Goal: Task Accomplishment & Management: Use online tool/utility

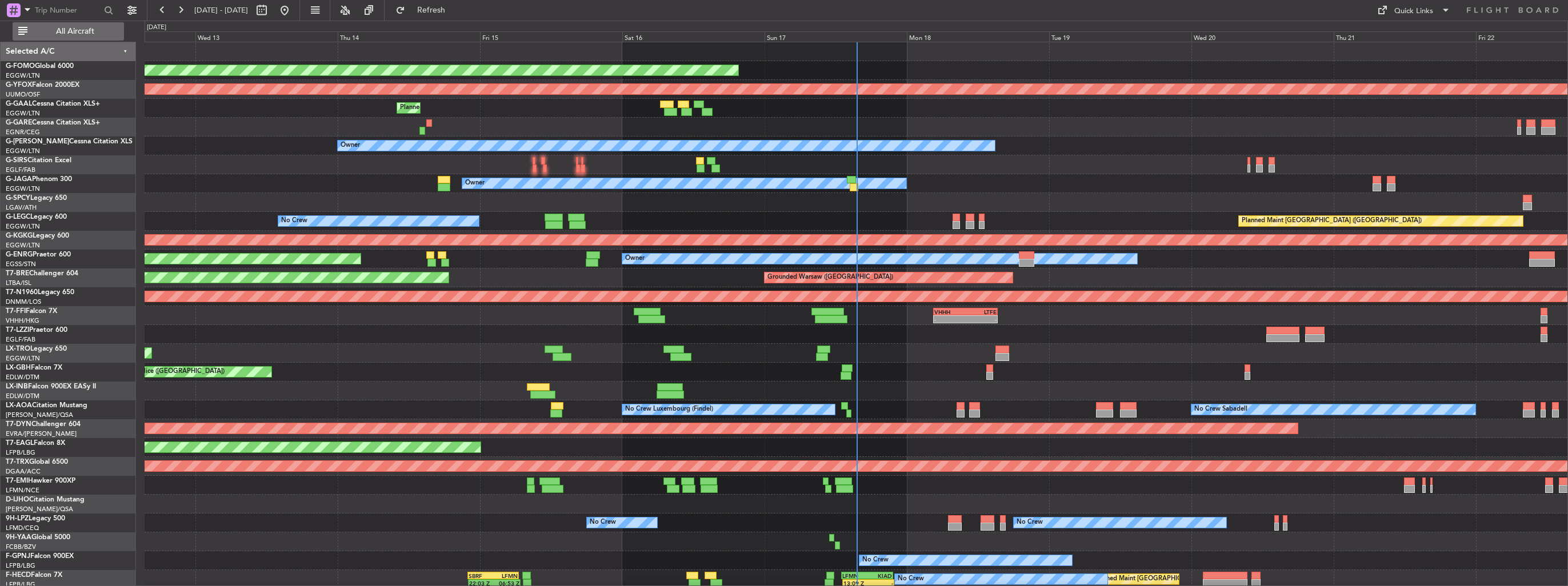
click at [65, 33] on span "All Aircraft" at bounding box center [75, 31] width 90 height 8
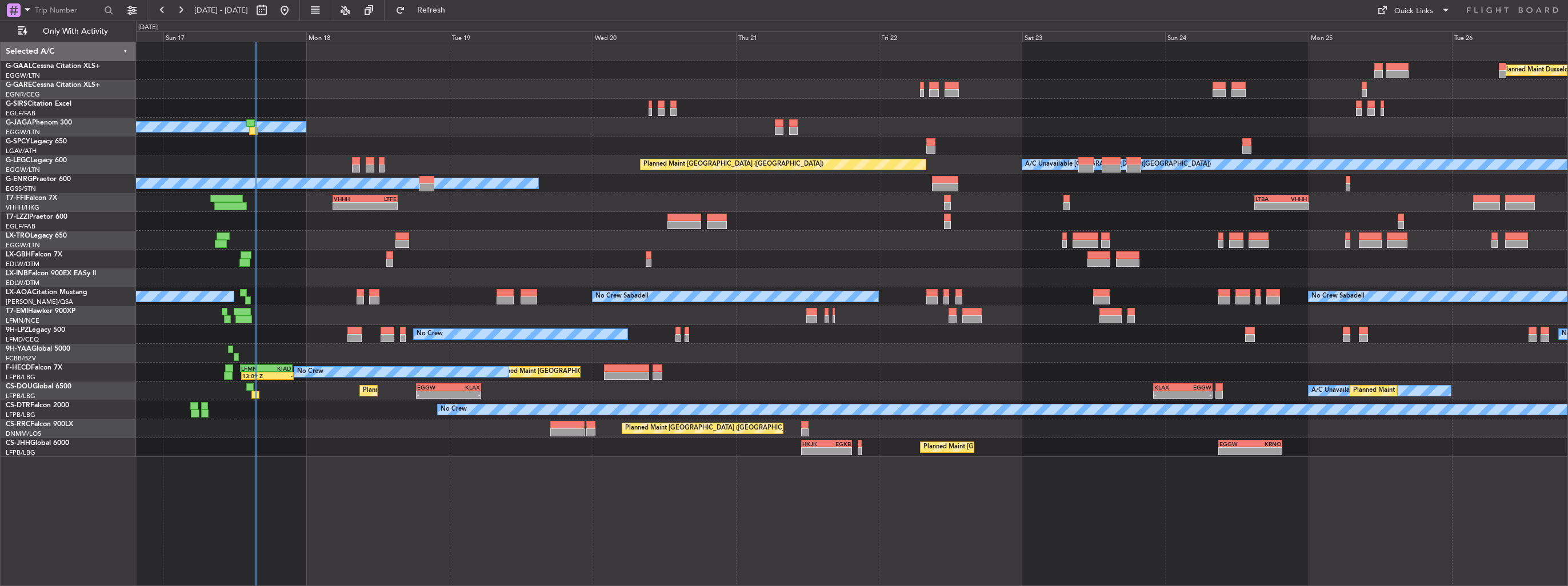
click at [264, 215] on div "Planned Maint Dusseldorf Planned Maint Owner Planned Maint [GEOGRAPHIC_DATA] ([…" at bounding box center [852, 250] width 1432 height 415
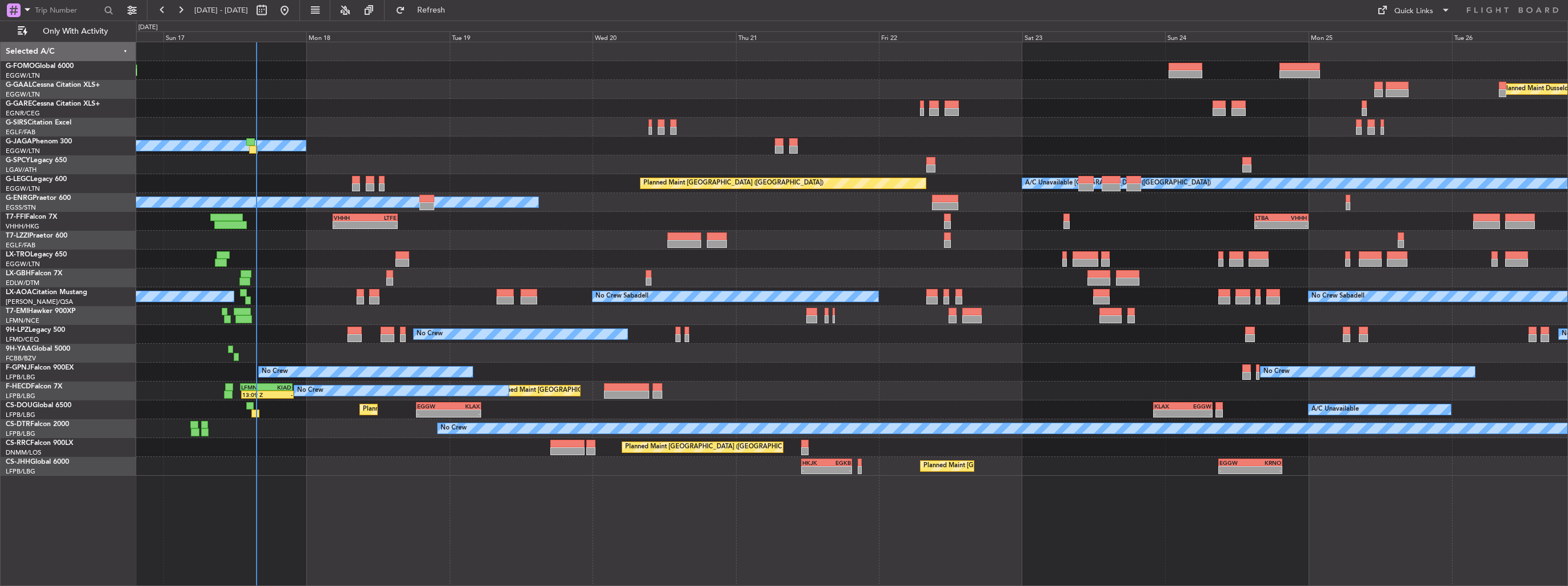
click at [556, 147] on div "Owner" at bounding box center [852, 146] width 1432 height 19
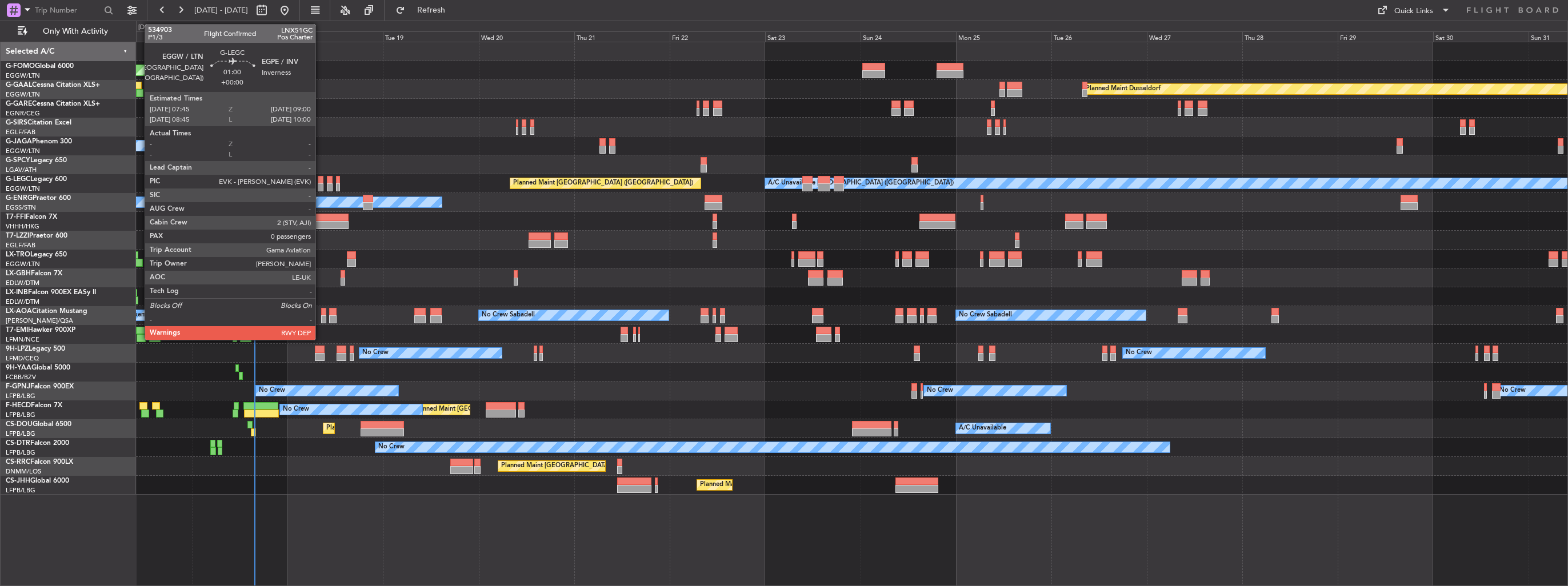
click at [321, 189] on div at bounding box center [320, 188] width 5 height 8
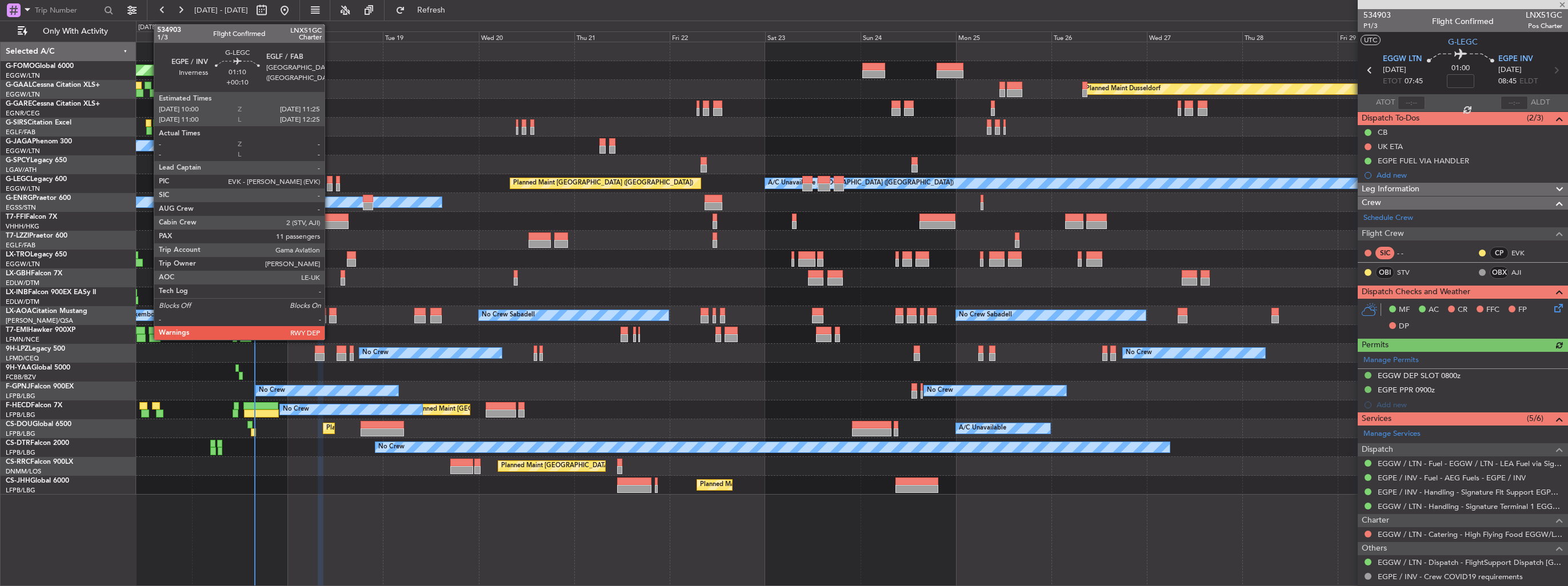
click at [330, 188] on div at bounding box center [330, 188] width 6 height 8
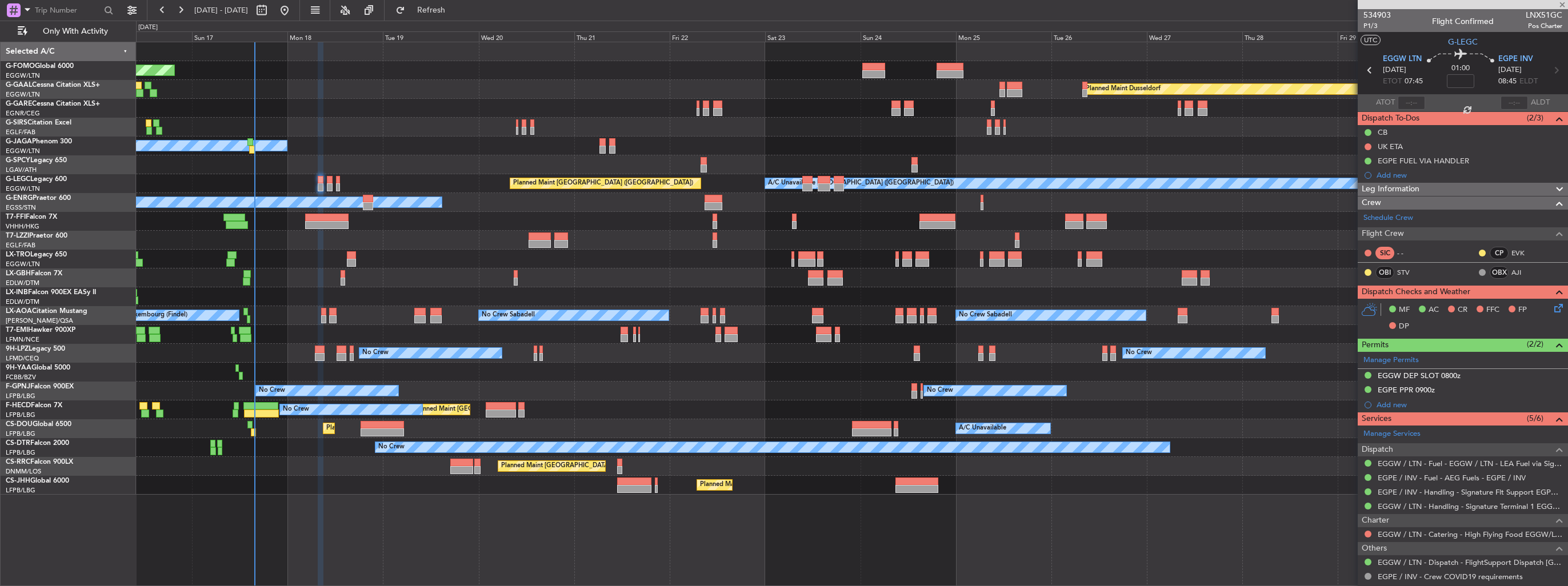
type input "+00:10"
type input "11"
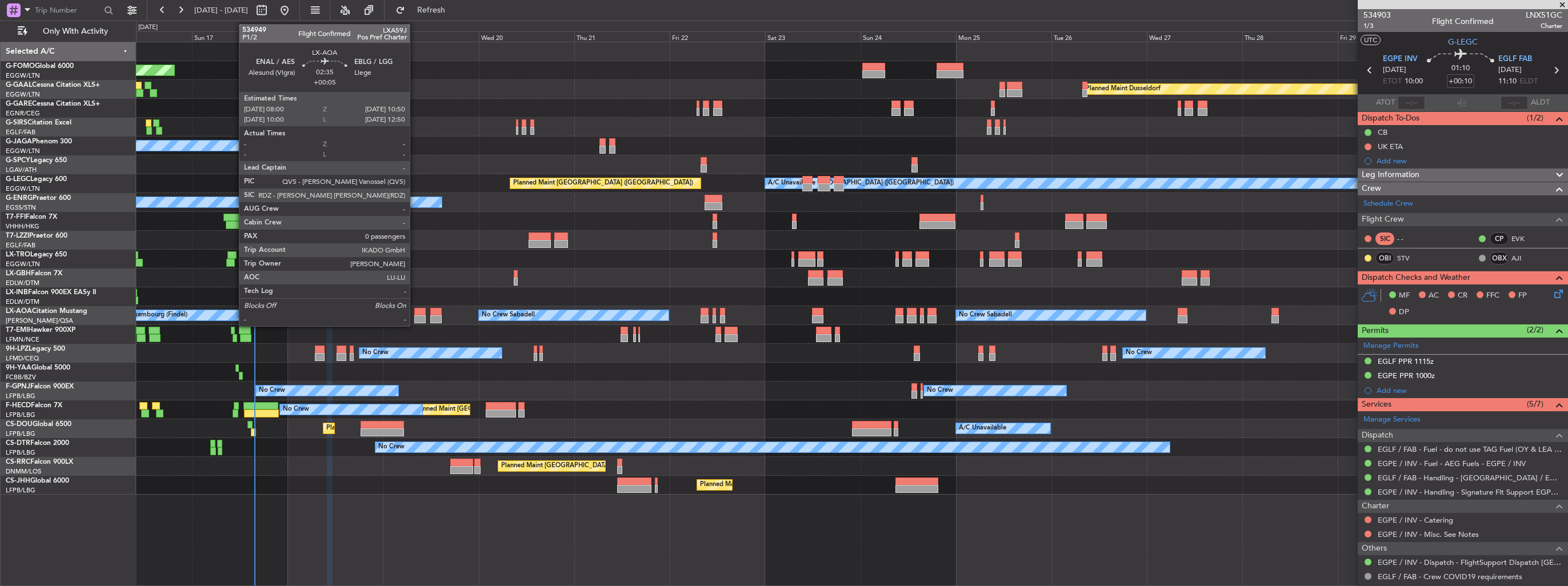
click at [415, 311] on div at bounding box center [420, 312] width 12 height 8
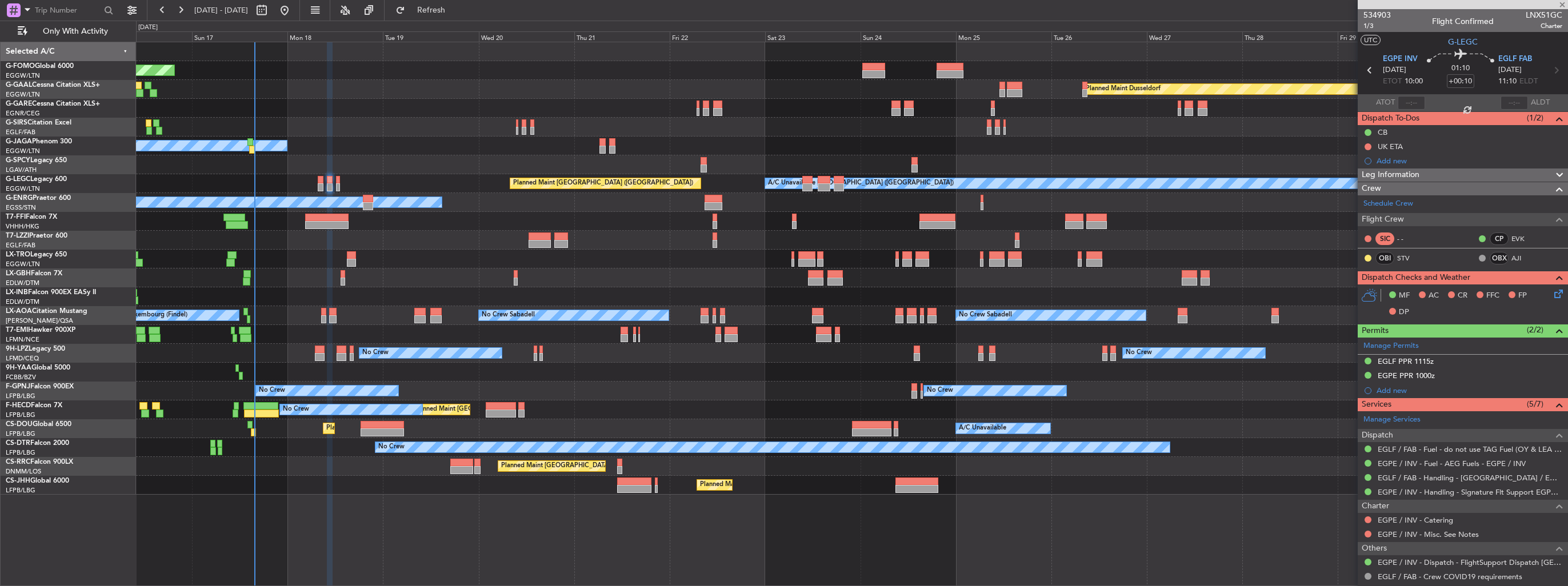
type input "+00:05"
type input "0"
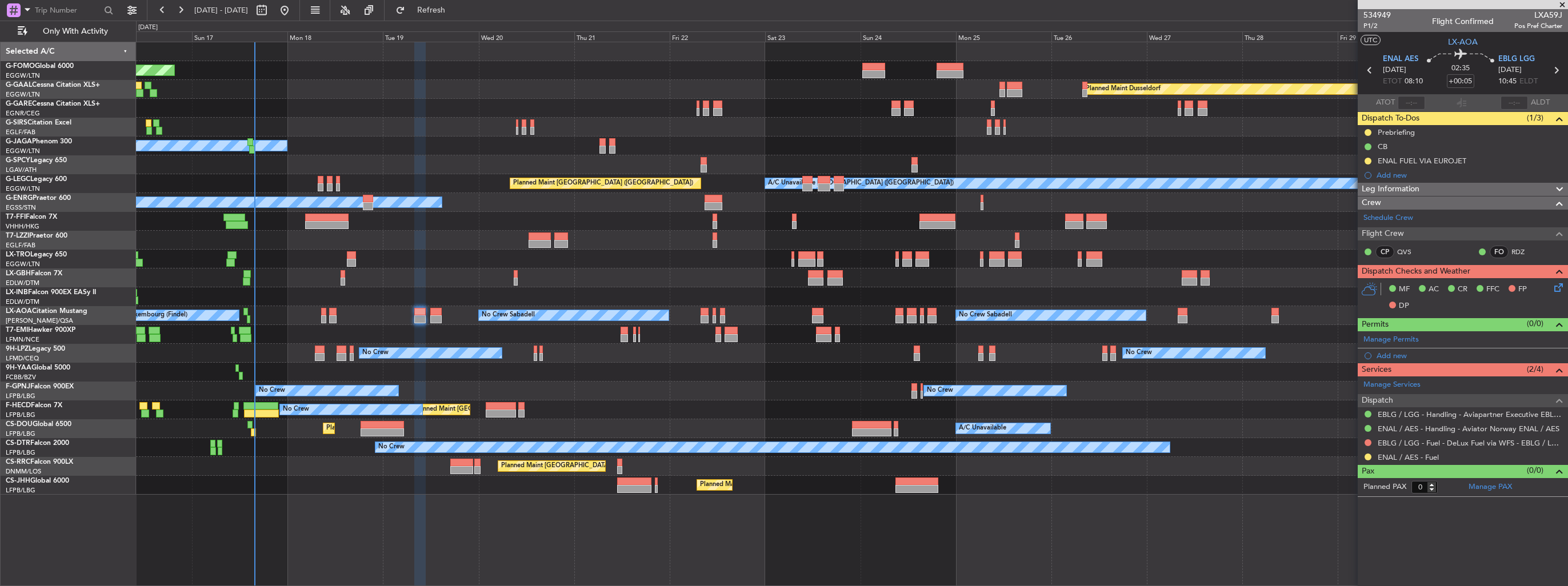
click at [13, 23] on button "Only With Activity" at bounding box center [68, 31] width 111 height 19
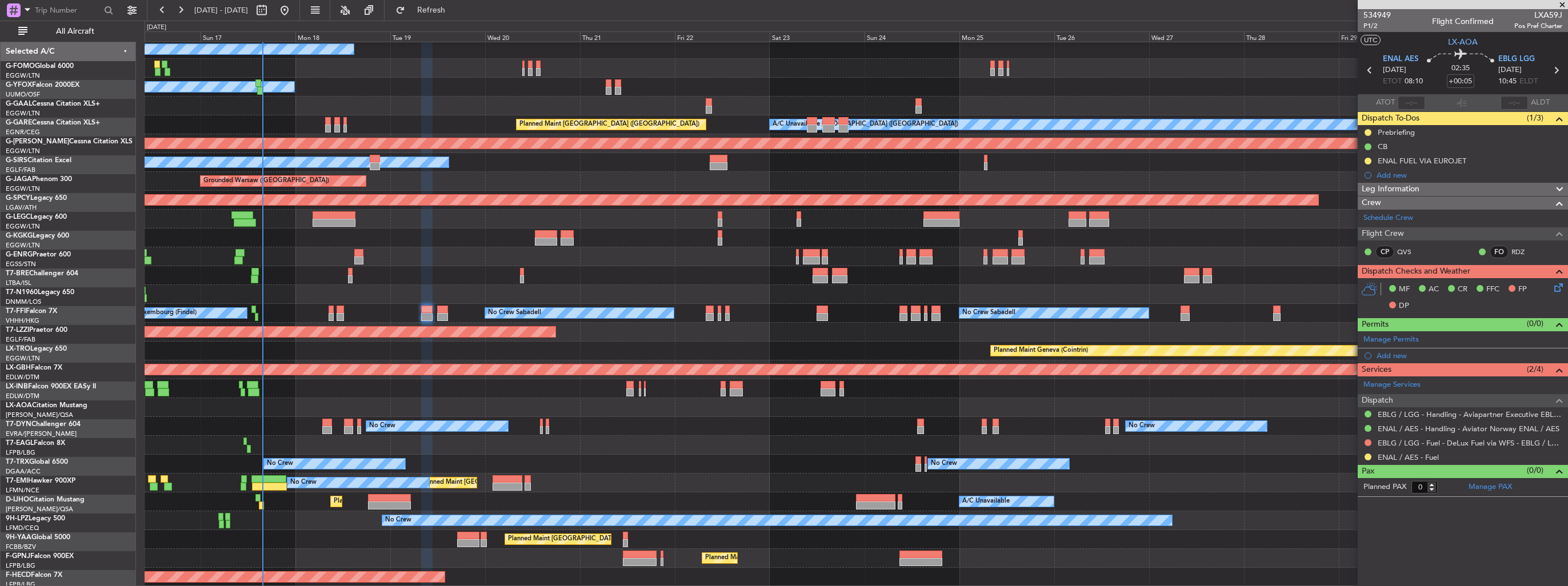
scroll to position [96, 0]
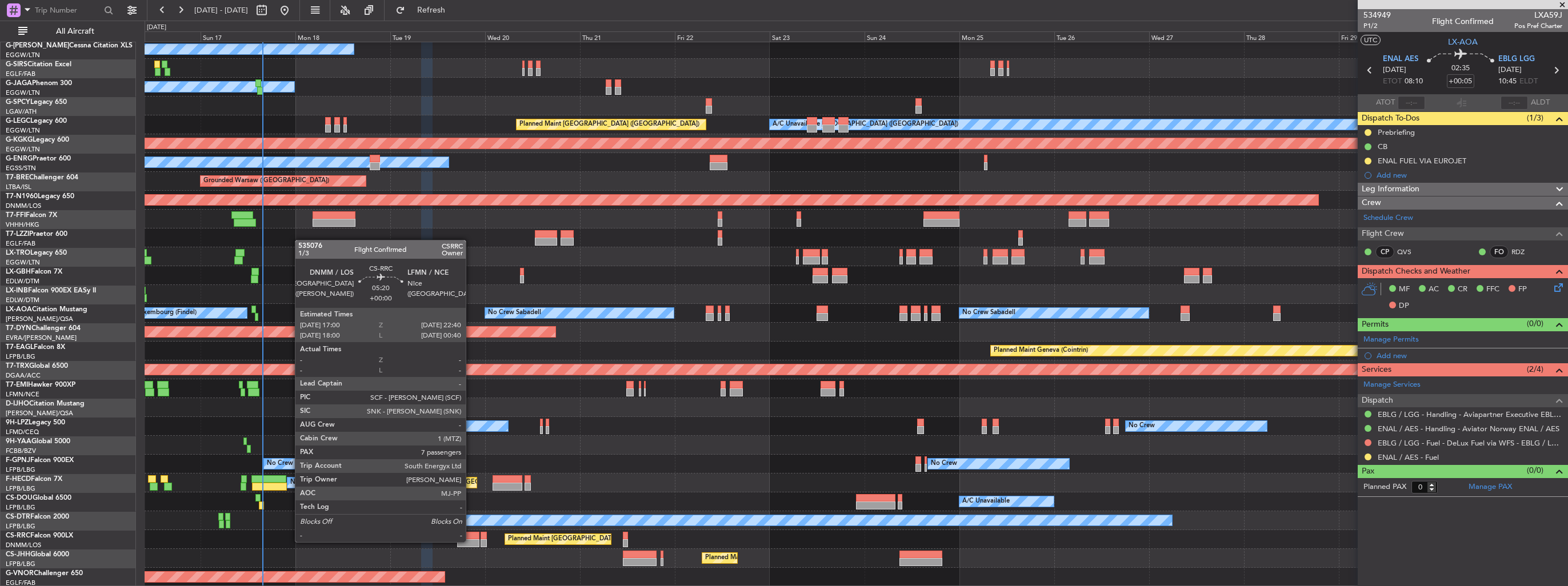
click at [471, 541] on div at bounding box center [468, 544] width 23 height 8
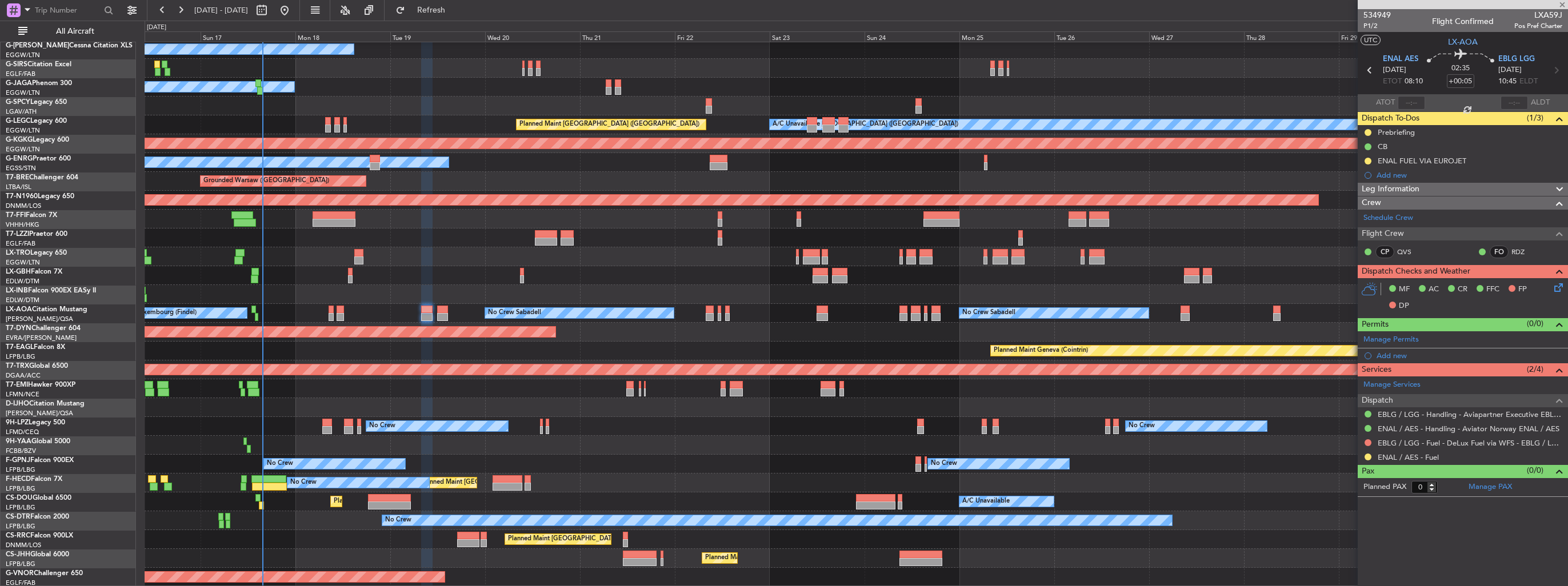
type input "7"
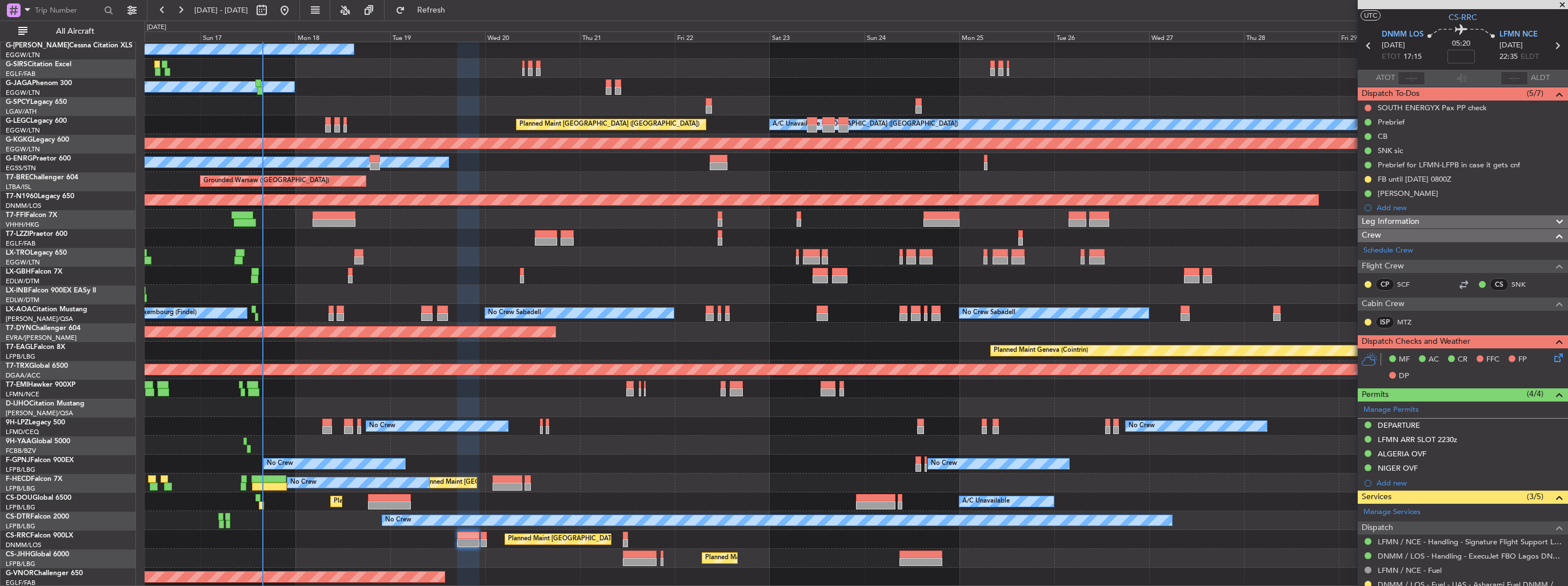
scroll to position [0, 0]
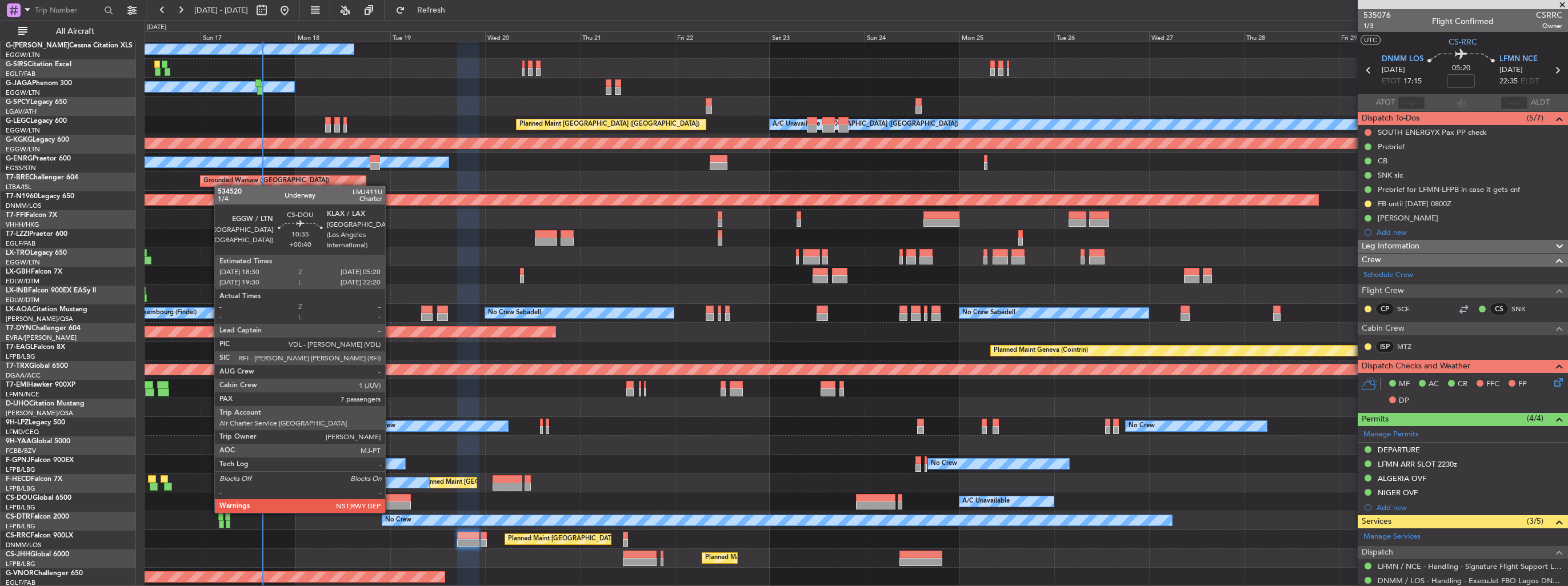
click at [391, 501] on div at bounding box center [390, 505] width 43 height 8
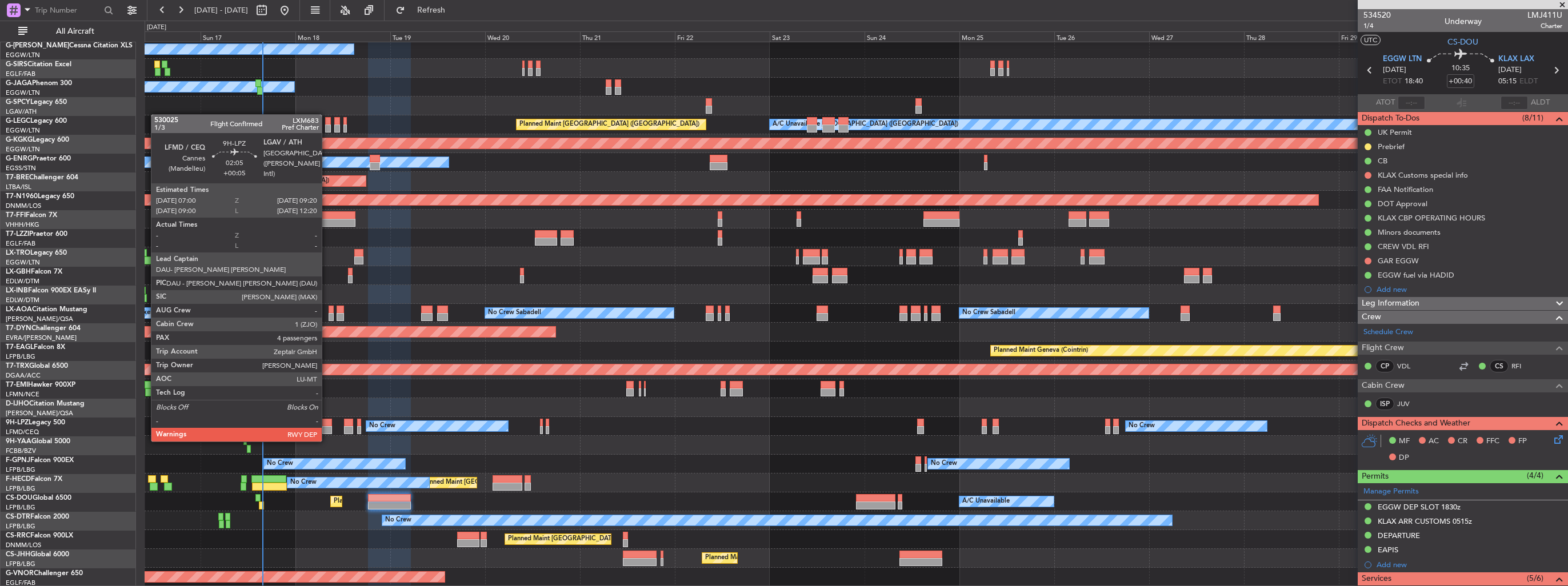
click at [327, 431] on div at bounding box center [328, 430] width 10 height 8
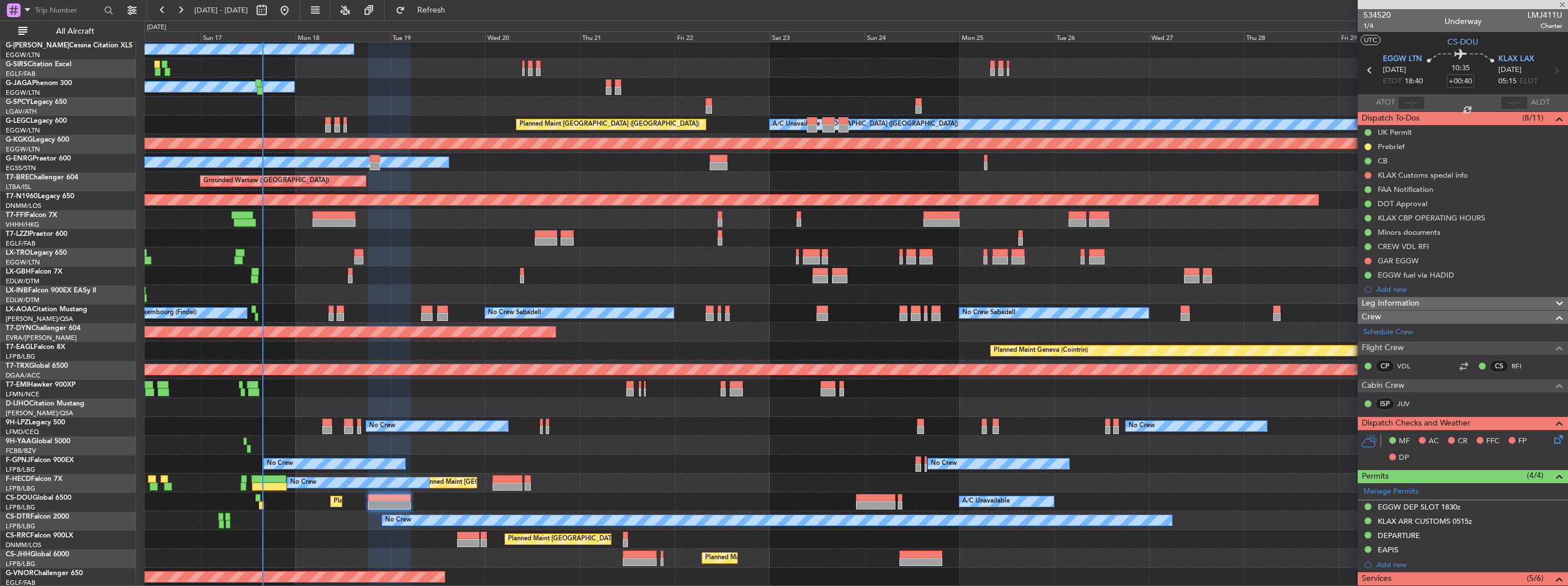
type input "+00:05"
type input "4"
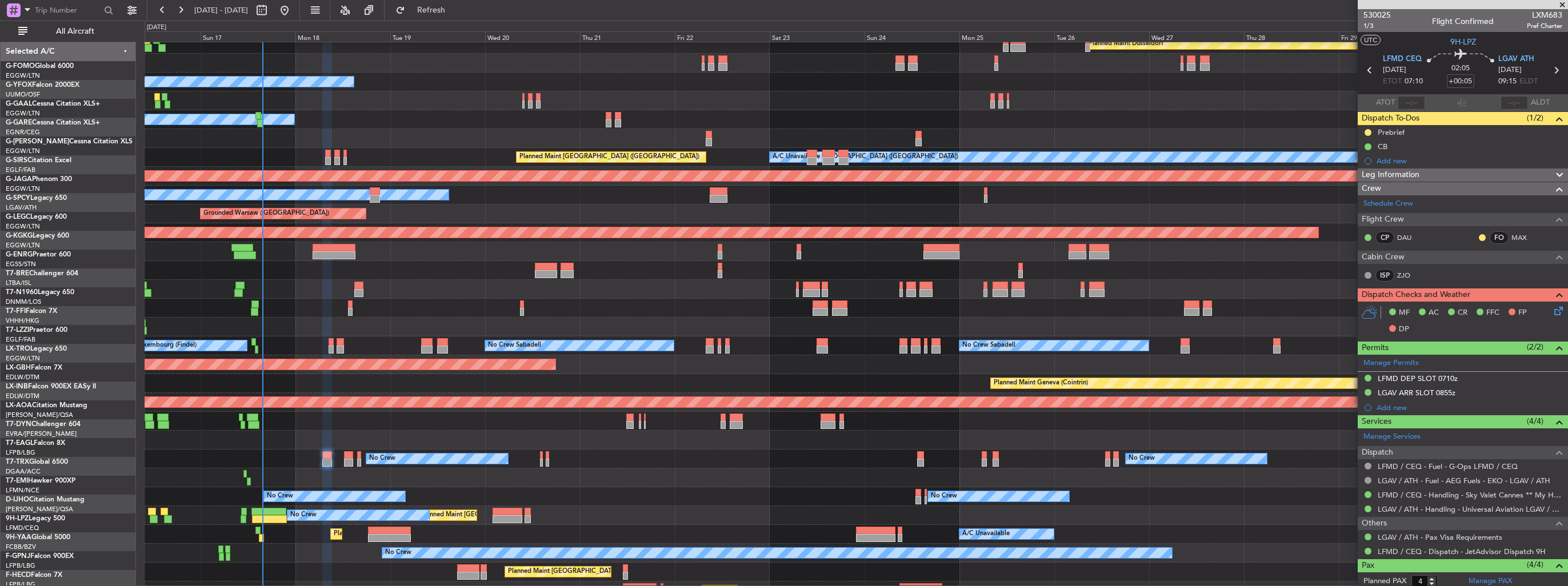
scroll to position [96, 0]
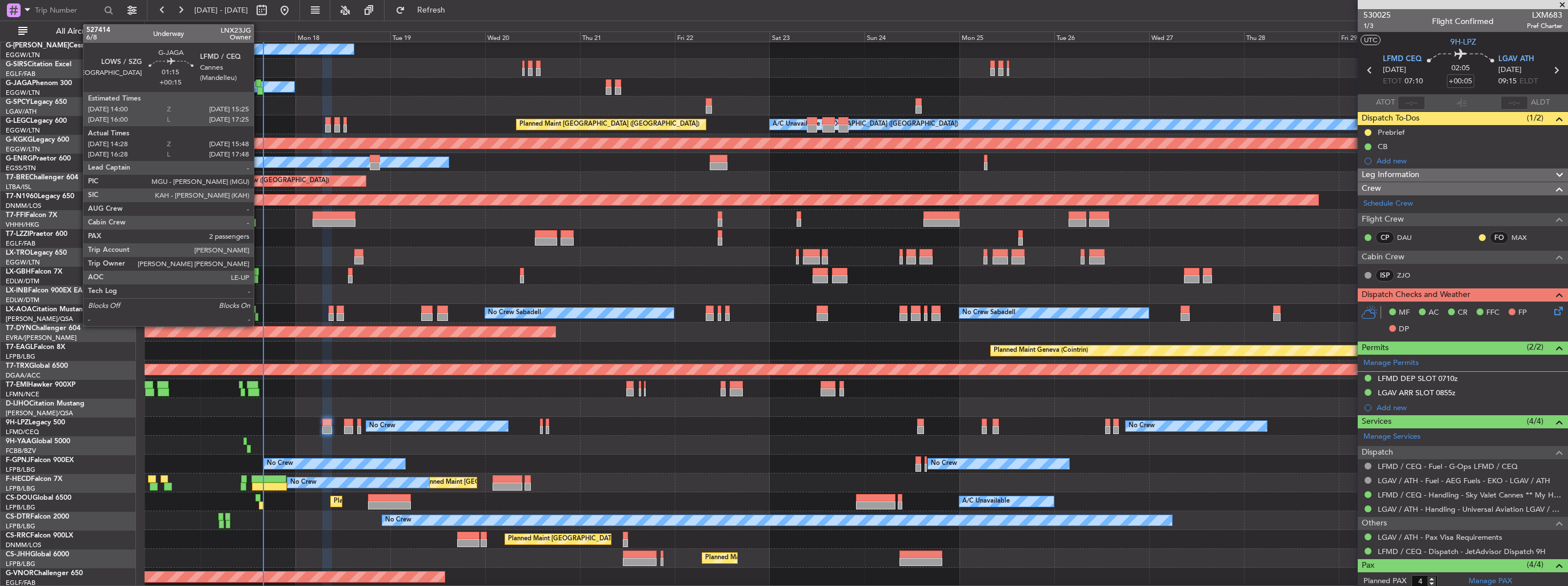
click at [259, 88] on div at bounding box center [260, 90] width 6 height 8
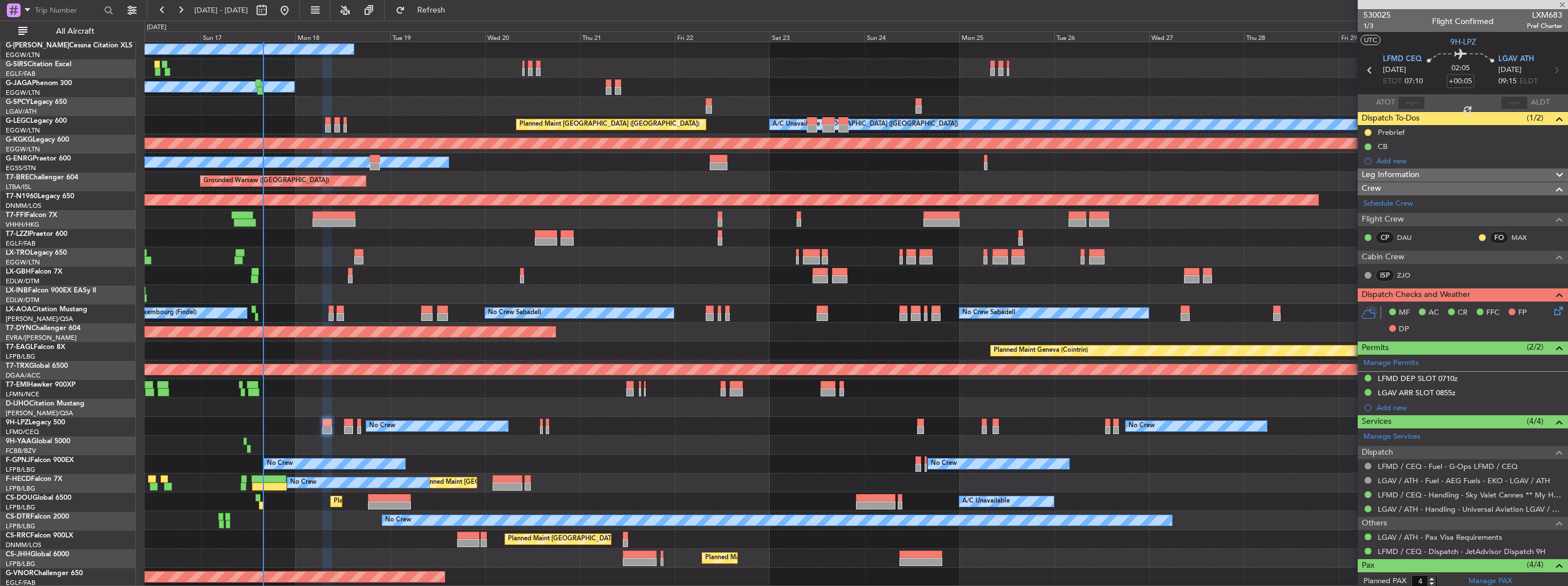
type input "+00:15"
type input "14:28"
type input "15:38"
type input "2"
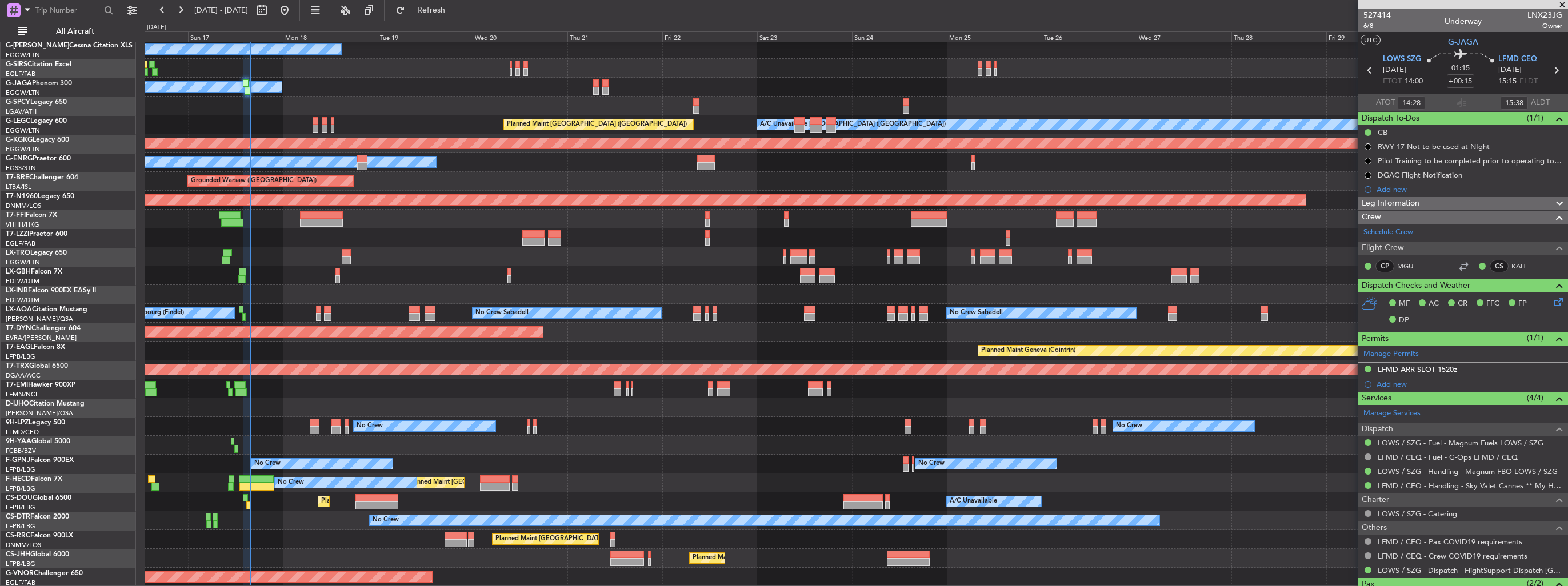
click at [340, 351] on div "Owner Planned Maint [GEOGRAPHIC_DATA] ([GEOGRAPHIC_DATA]) Owner Planned Maint […" at bounding box center [856, 266] width 1423 height 641
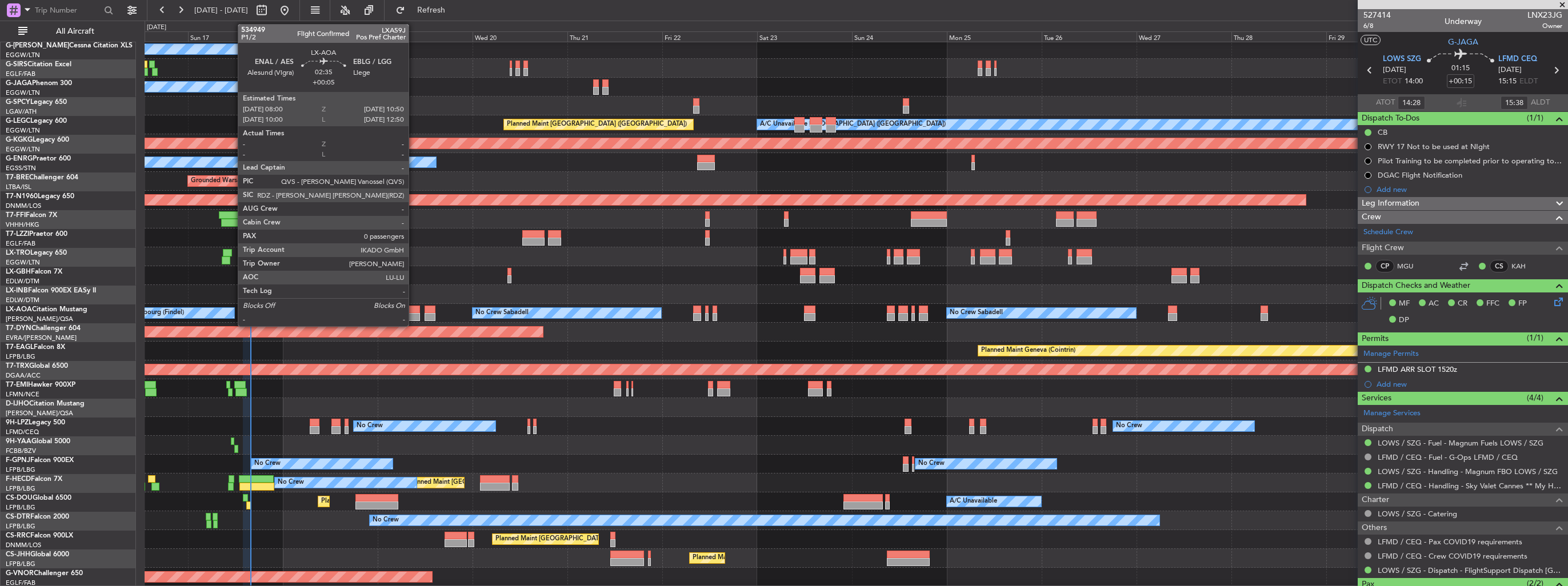
click at [414, 317] on div at bounding box center [414, 317] width 12 height 8
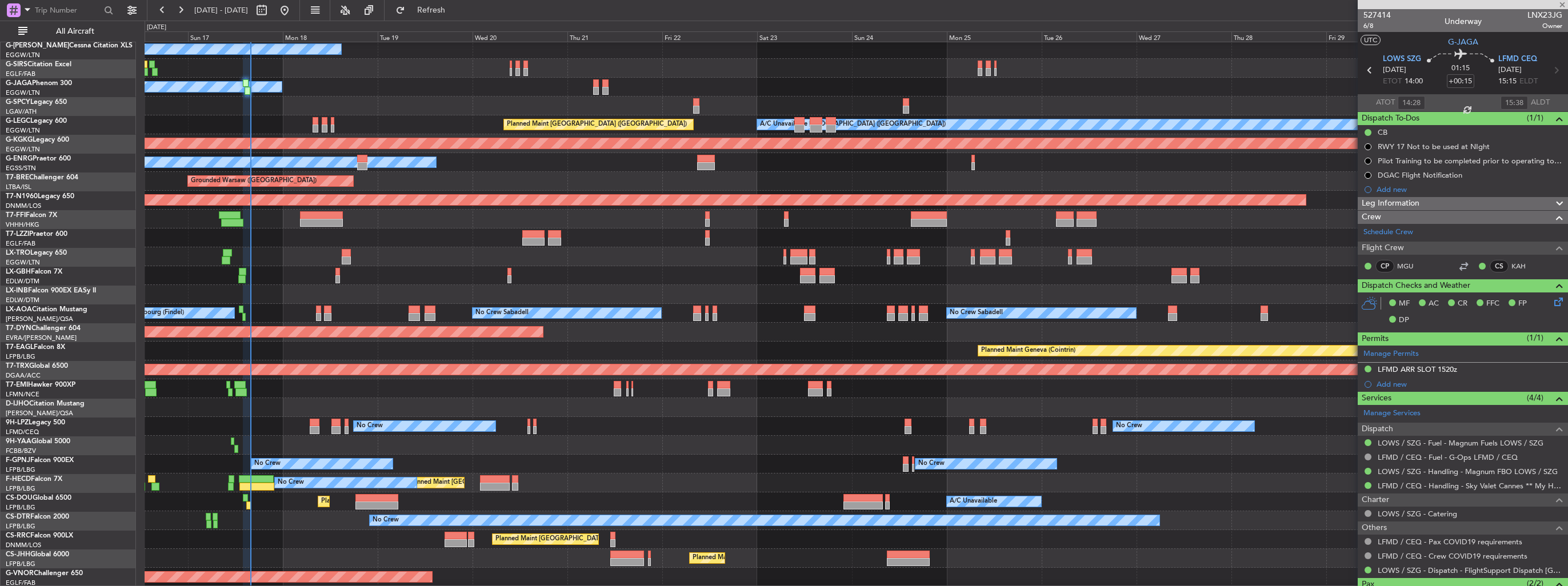
type input "+00:05"
type input "0"
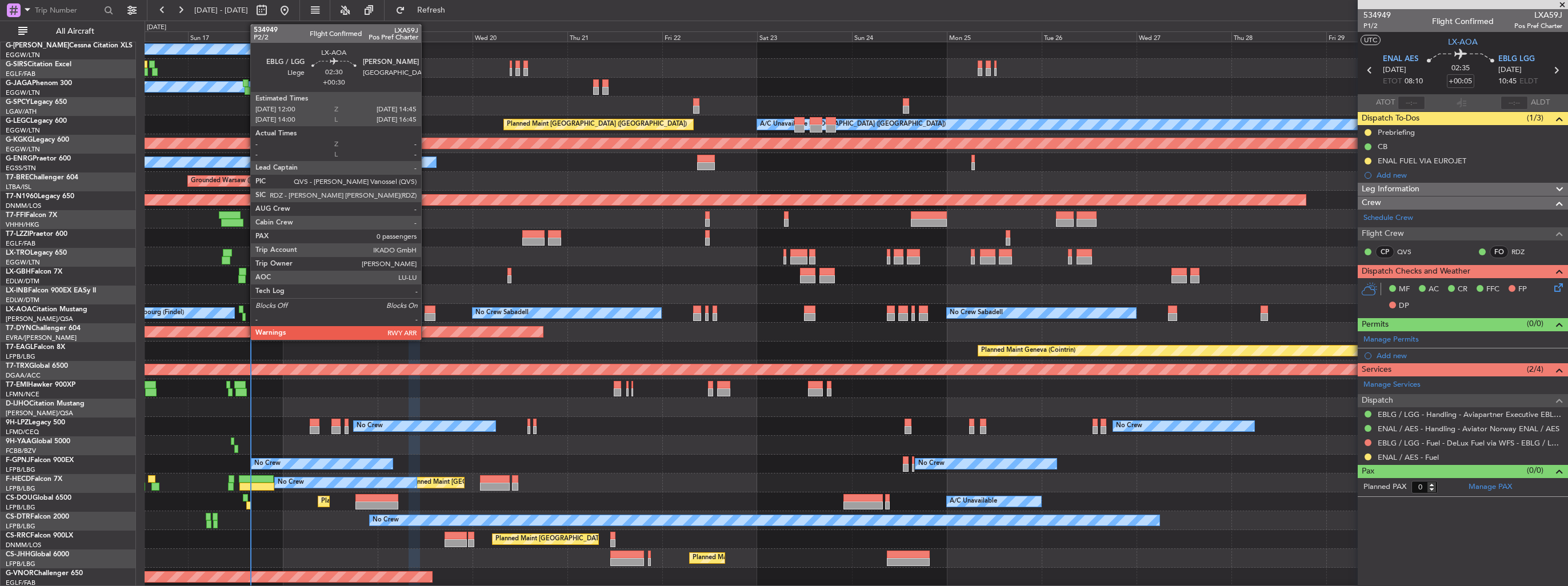
click at [426, 314] on div at bounding box center [431, 317] width 12 height 8
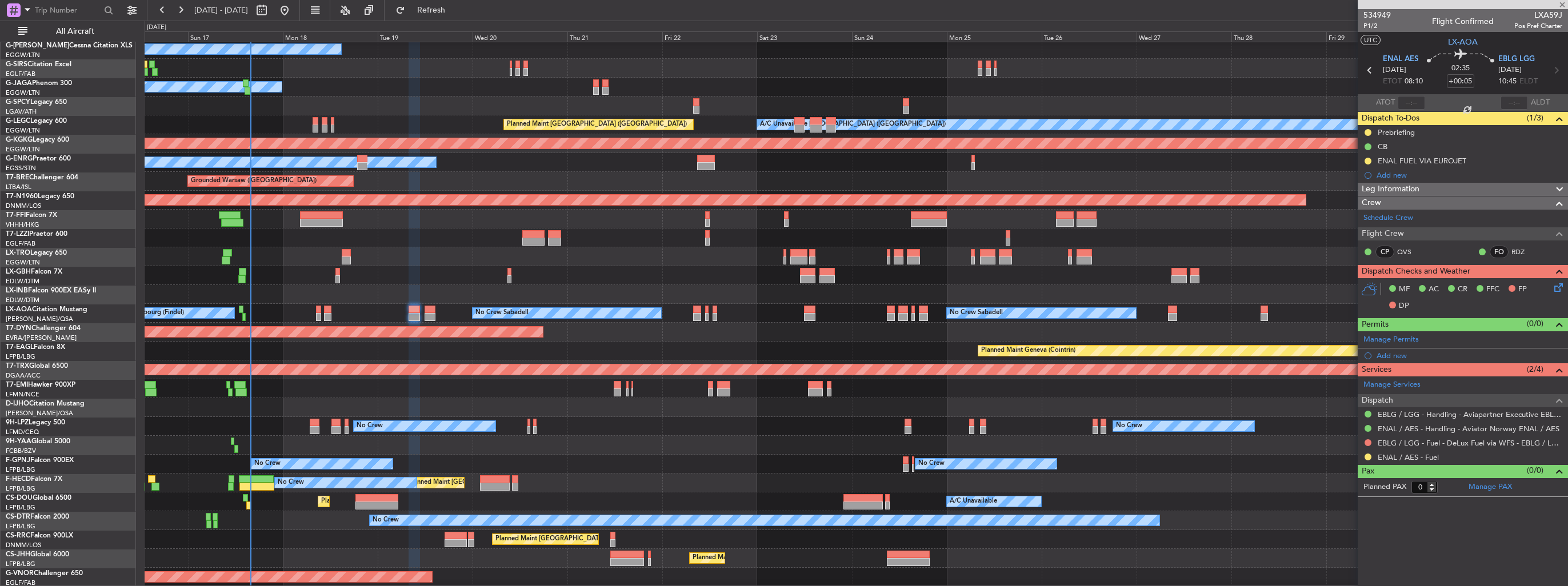
type input "+00:30"
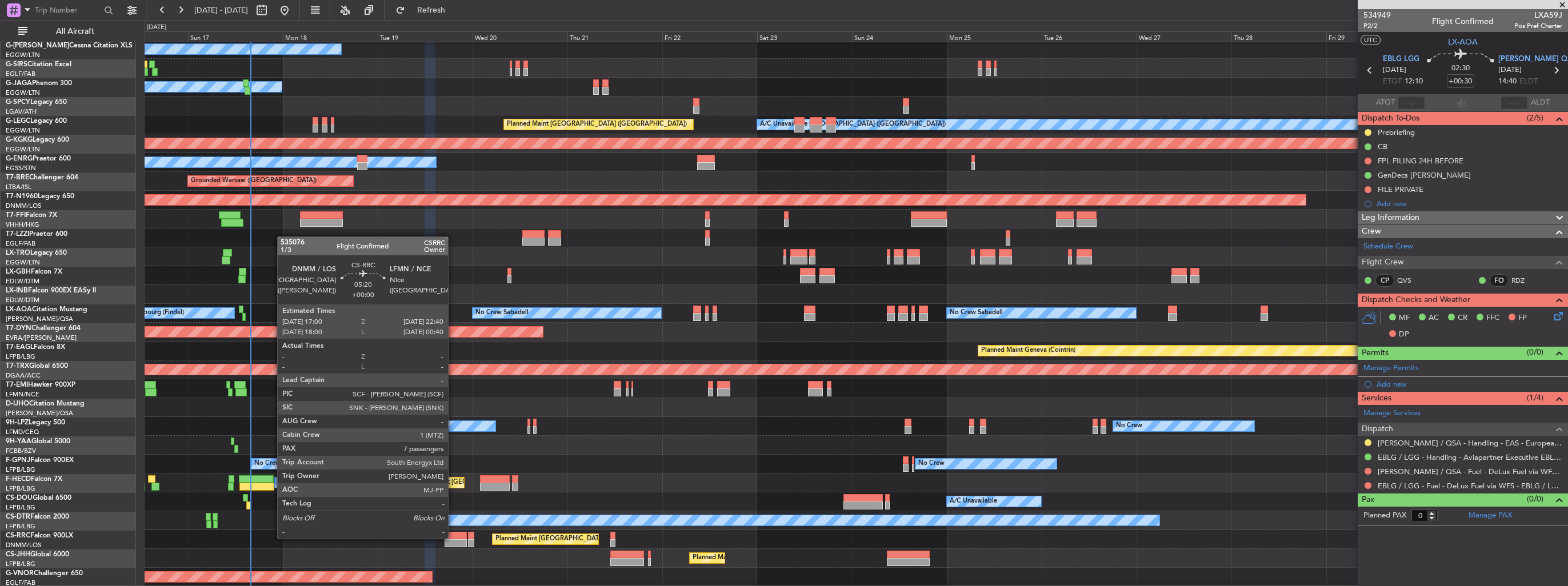
click at [453, 538] on div at bounding box center [455, 536] width 23 height 8
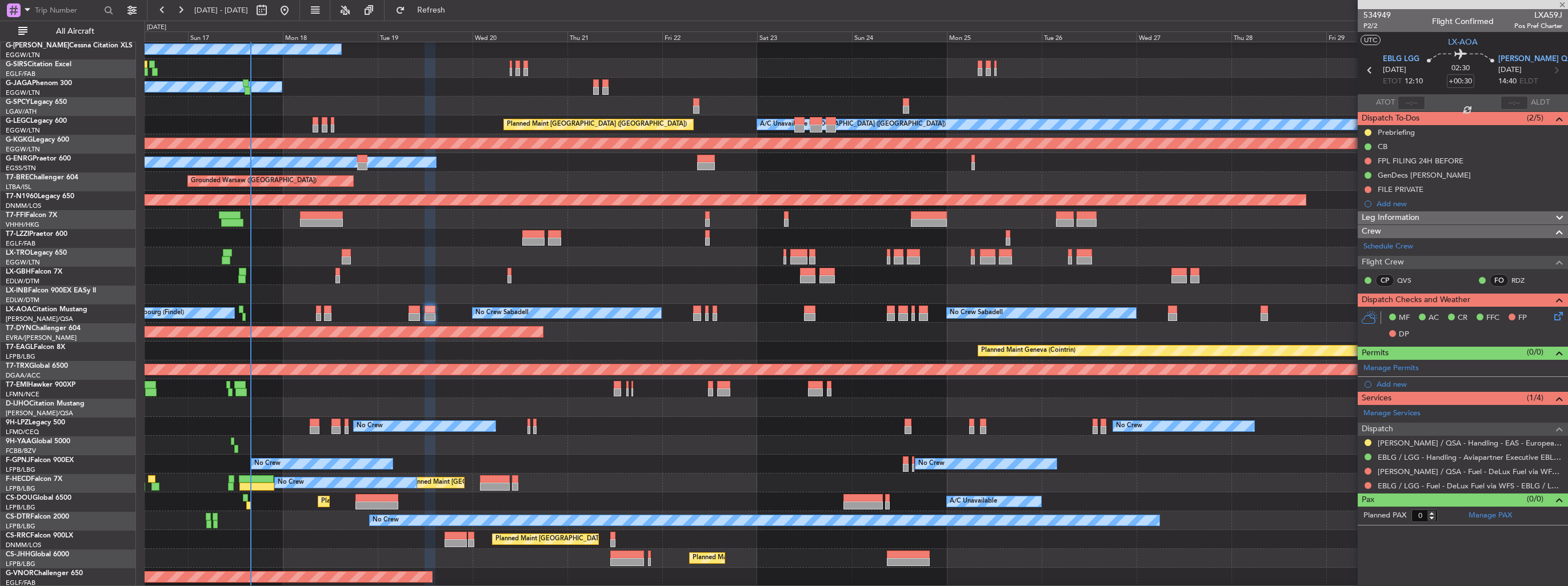
type input "7"
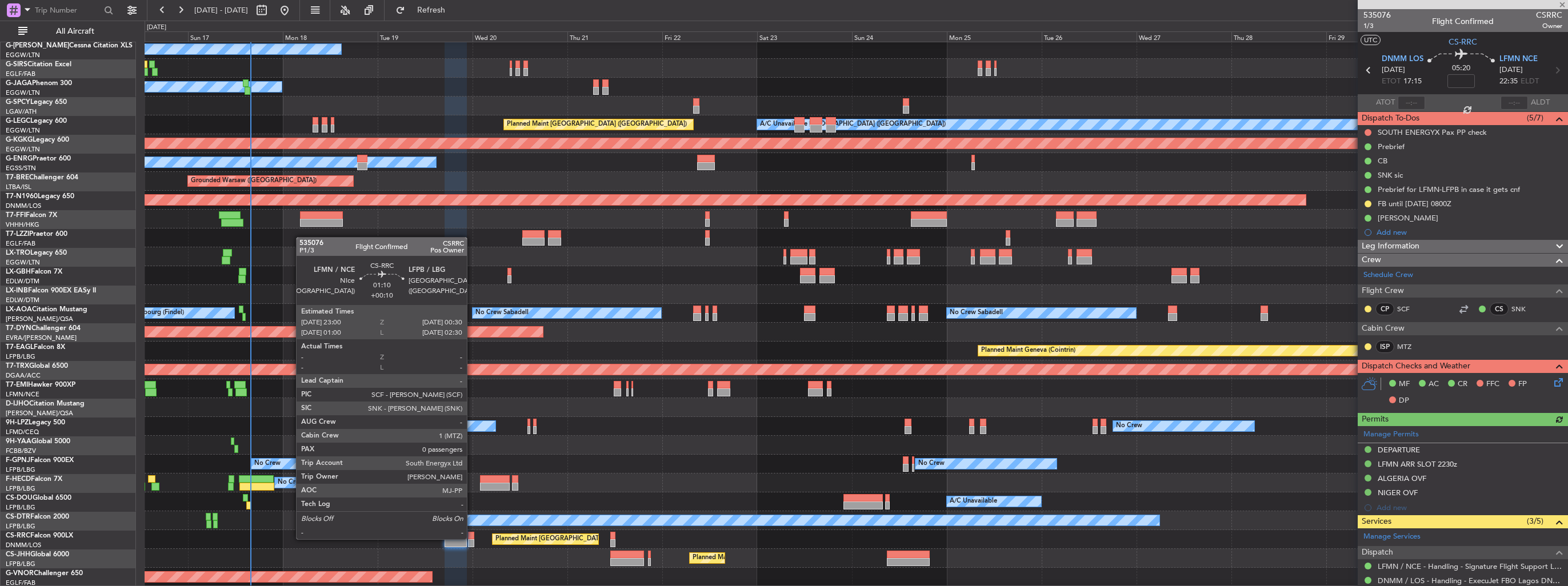
click at [472, 538] on div at bounding box center [471, 536] width 6 height 8
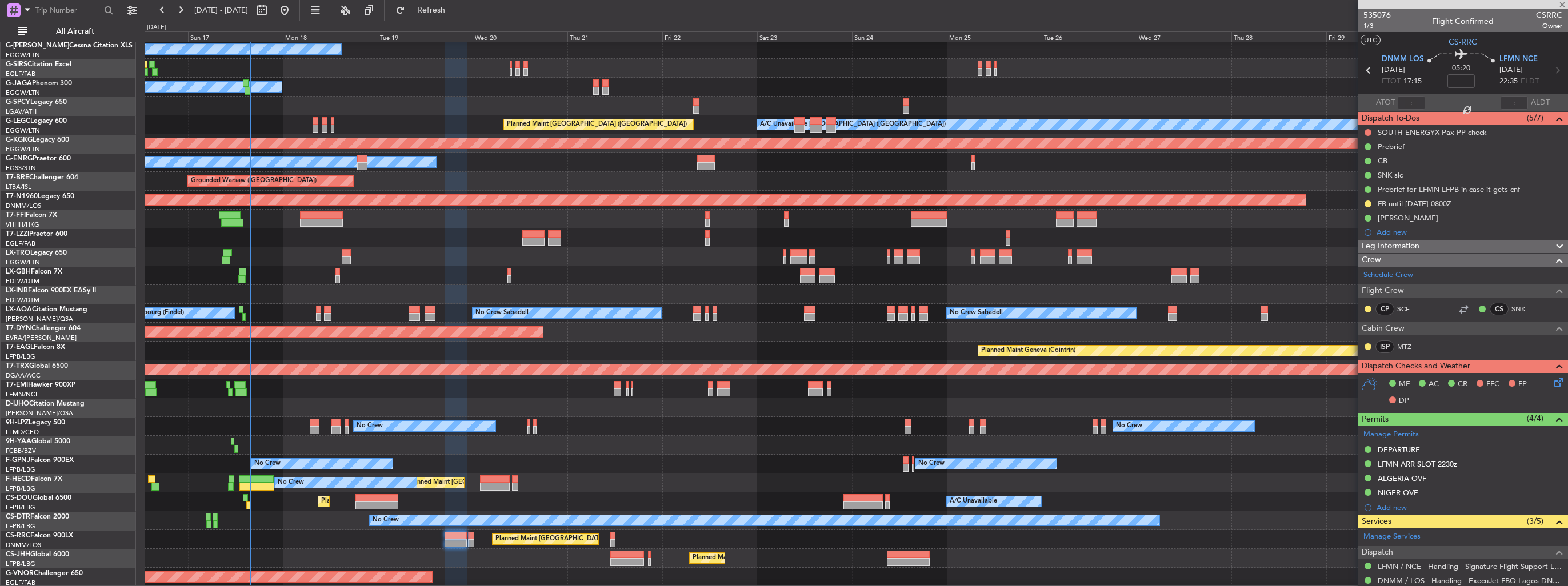
type input "+00:10"
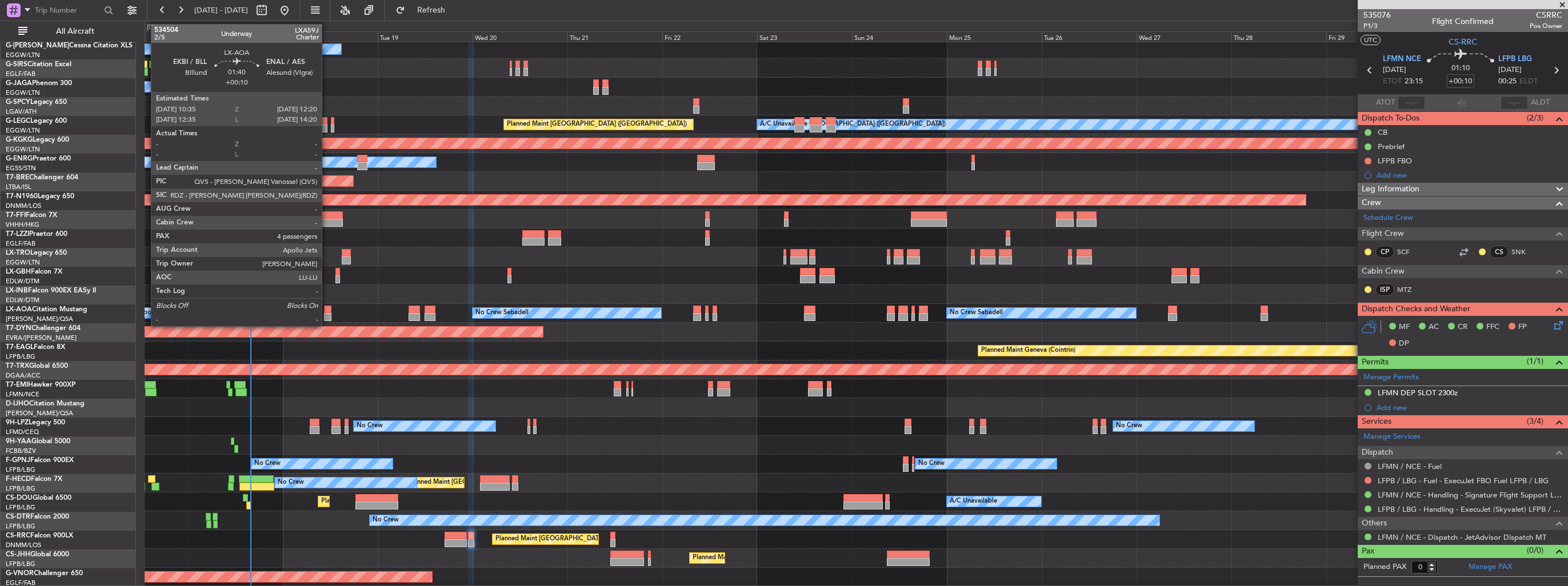
click at [327, 316] on div at bounding box center [328, 317] width 8 height 8
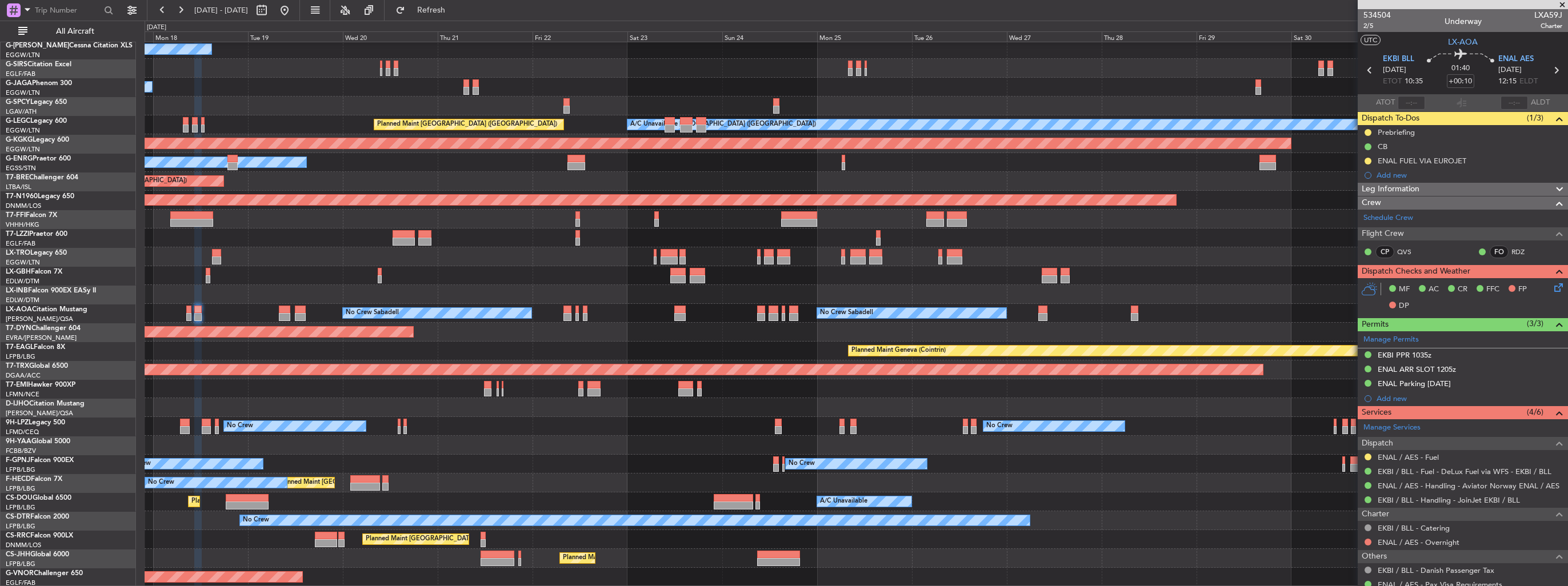
click at [369, 213] on div "Owner Owner Planned Maint [GEOGRAPHIC_DATA] ([GEOGRAPHIC_DATA]) A/C Unavailable…" at bounding box center [856, 266] width 1423 height 641
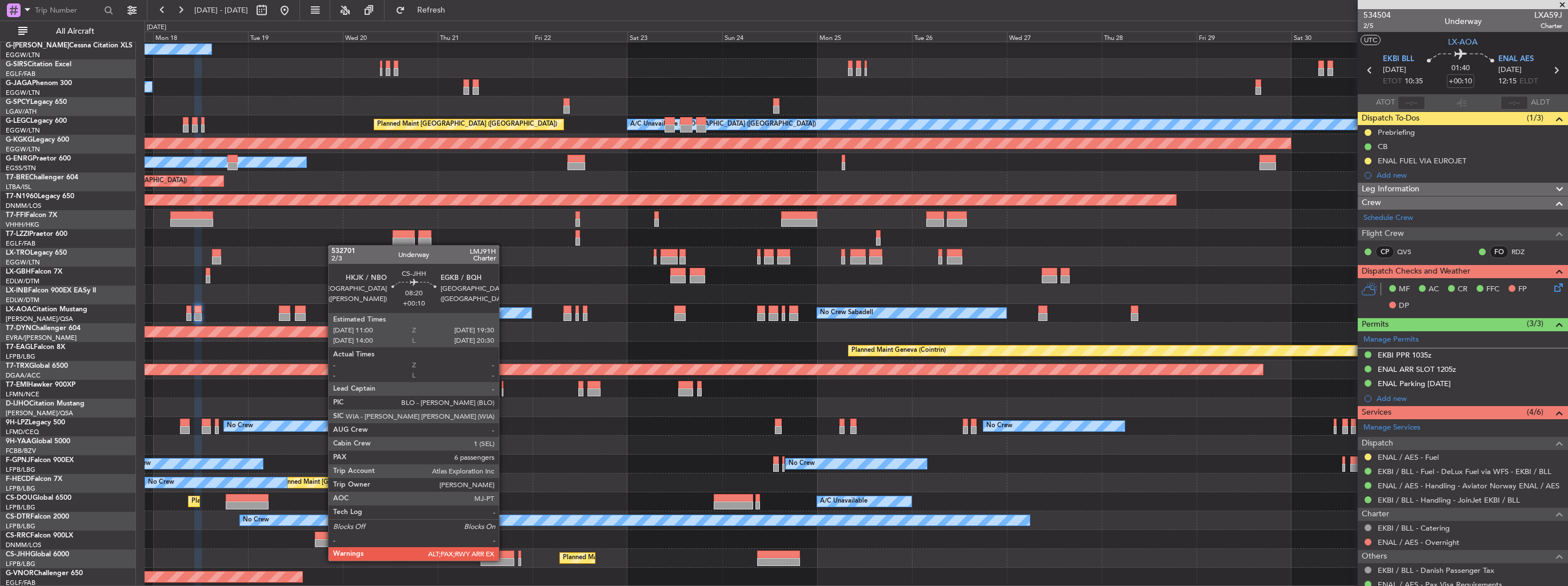
click at [504, 559] on div at bounding box center [498, 562] width 33 height 8
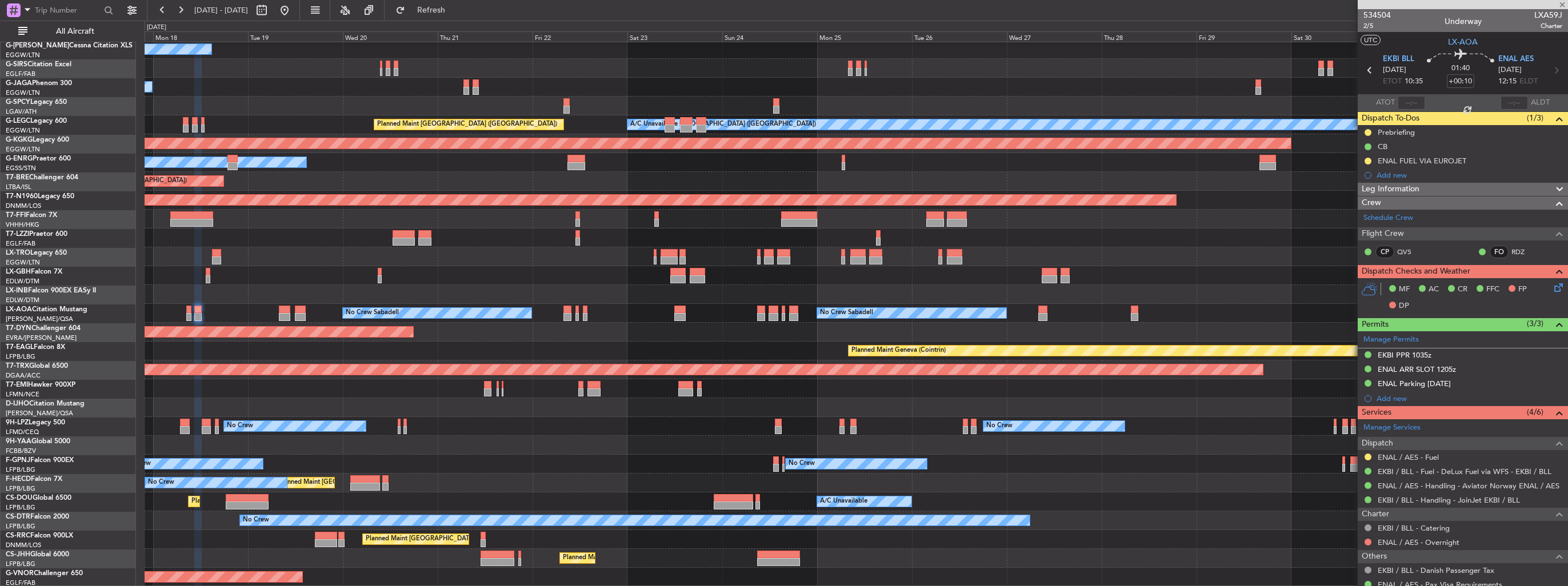
type input "6"
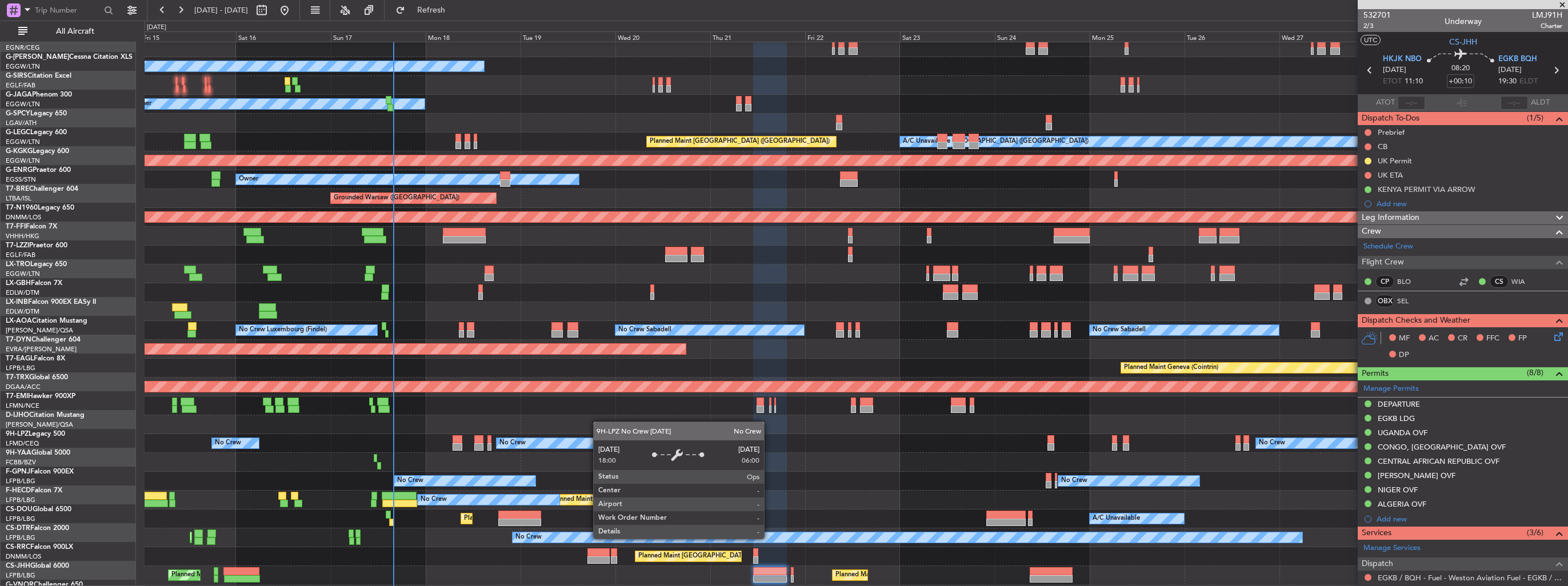
scroll to position [80, 0]
click at [604, 440] on div "No Crew" at bounding box center [568, 443] width 142 height 10
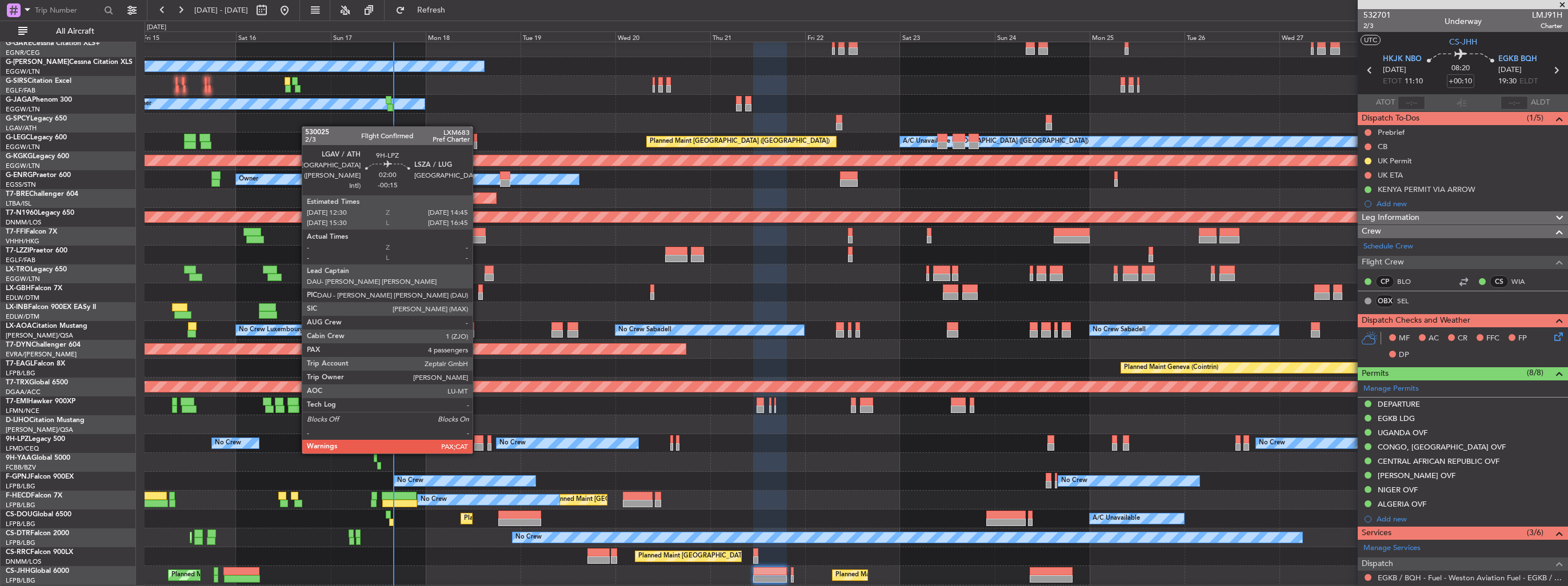
click at [478, 443] on div at bounding box center [478, 447] width 9 height 8
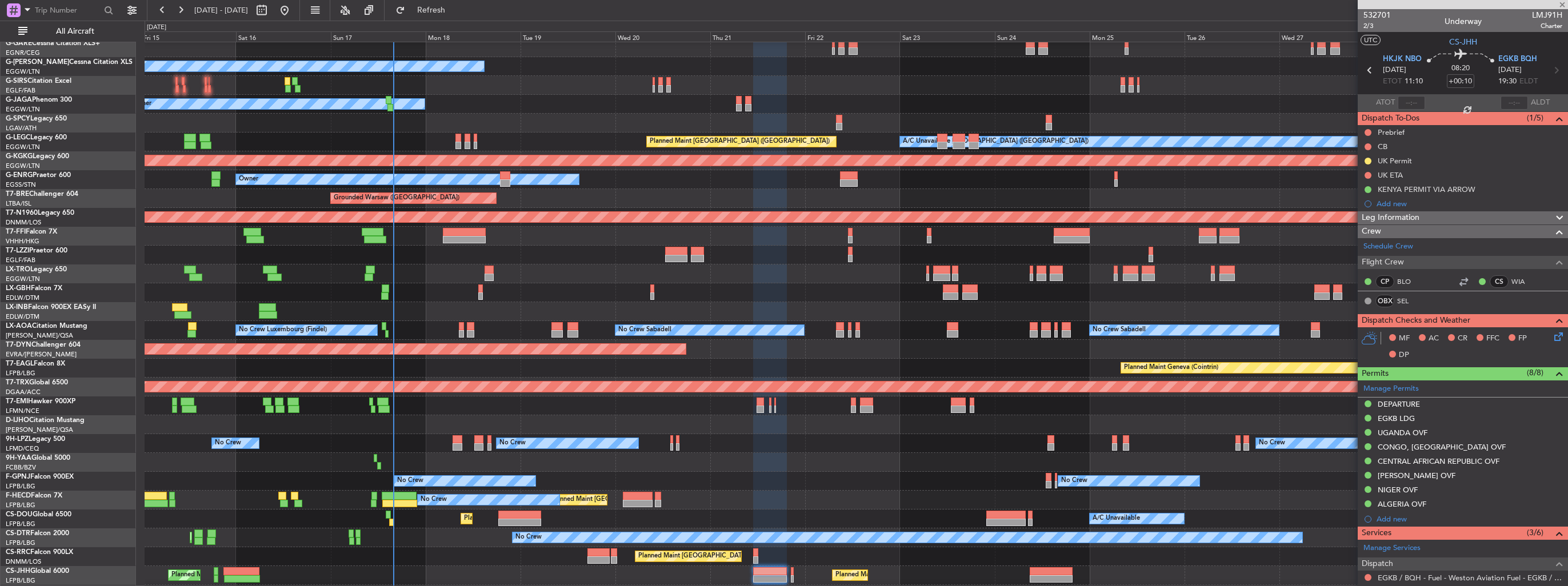
type input "-00:15"
type input "4"
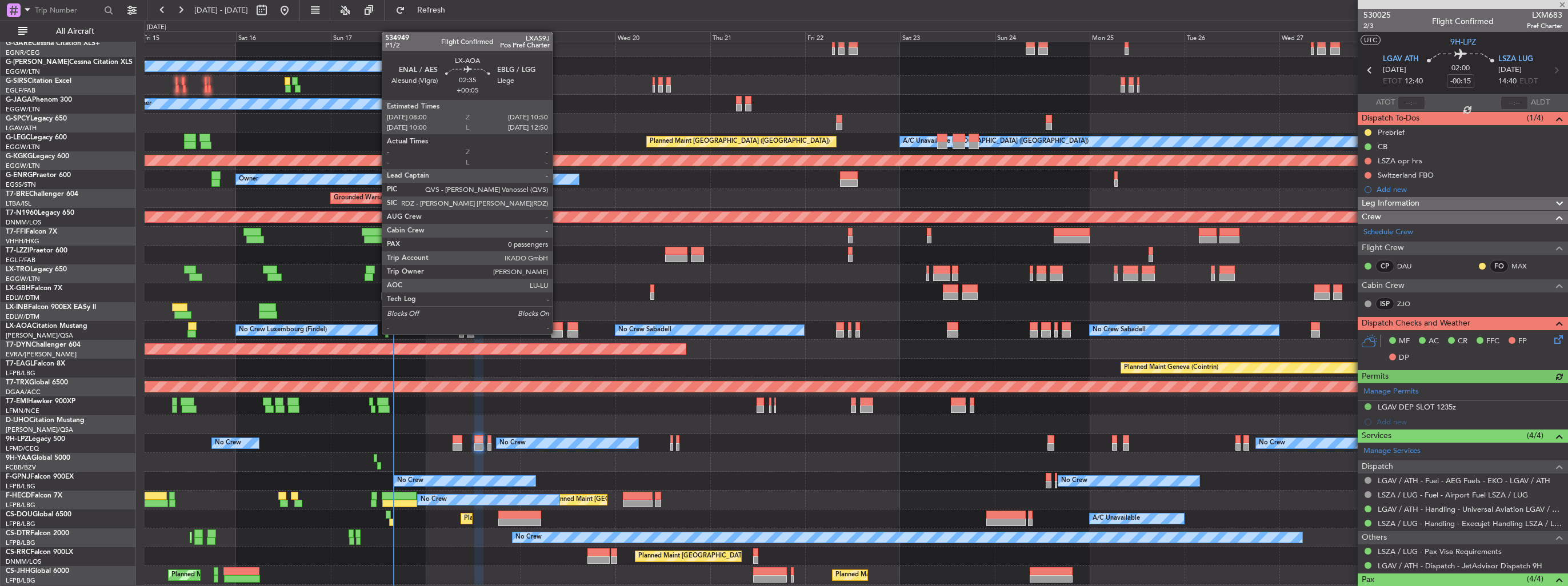
click at [558, 333] on div at bounding box center [558, 334] width 12 height 8
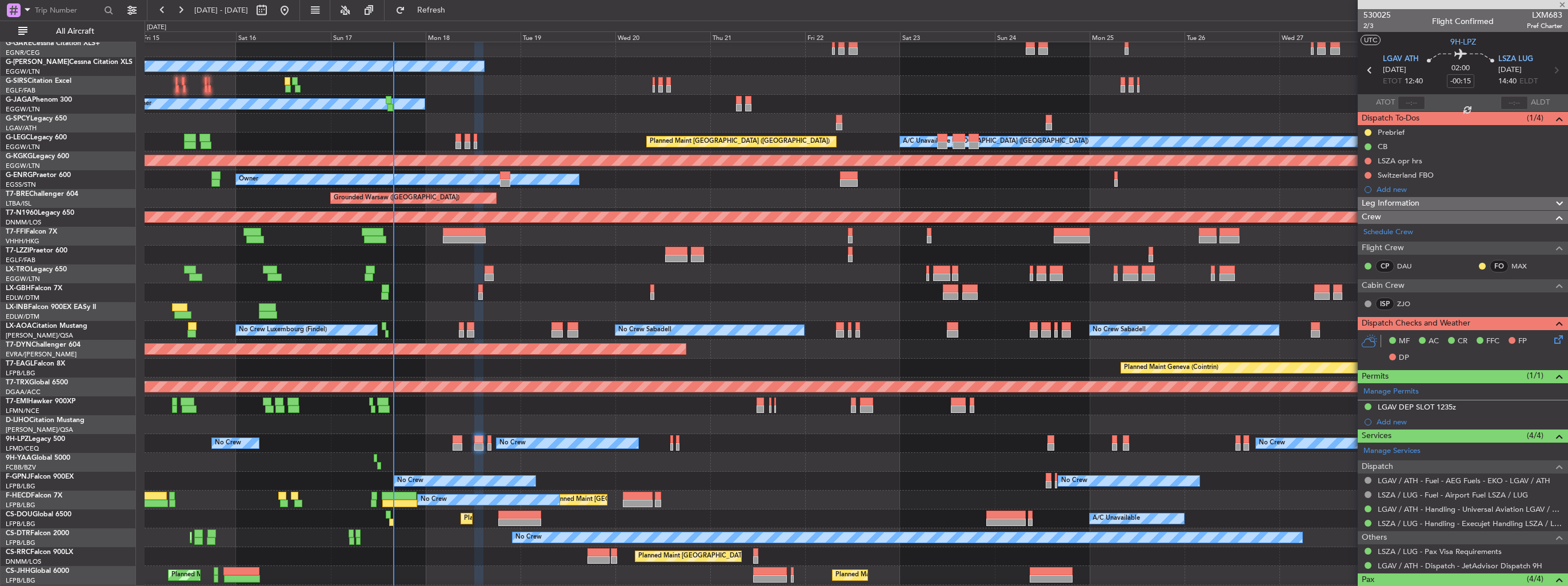
type input "+00:05"
type input "0"
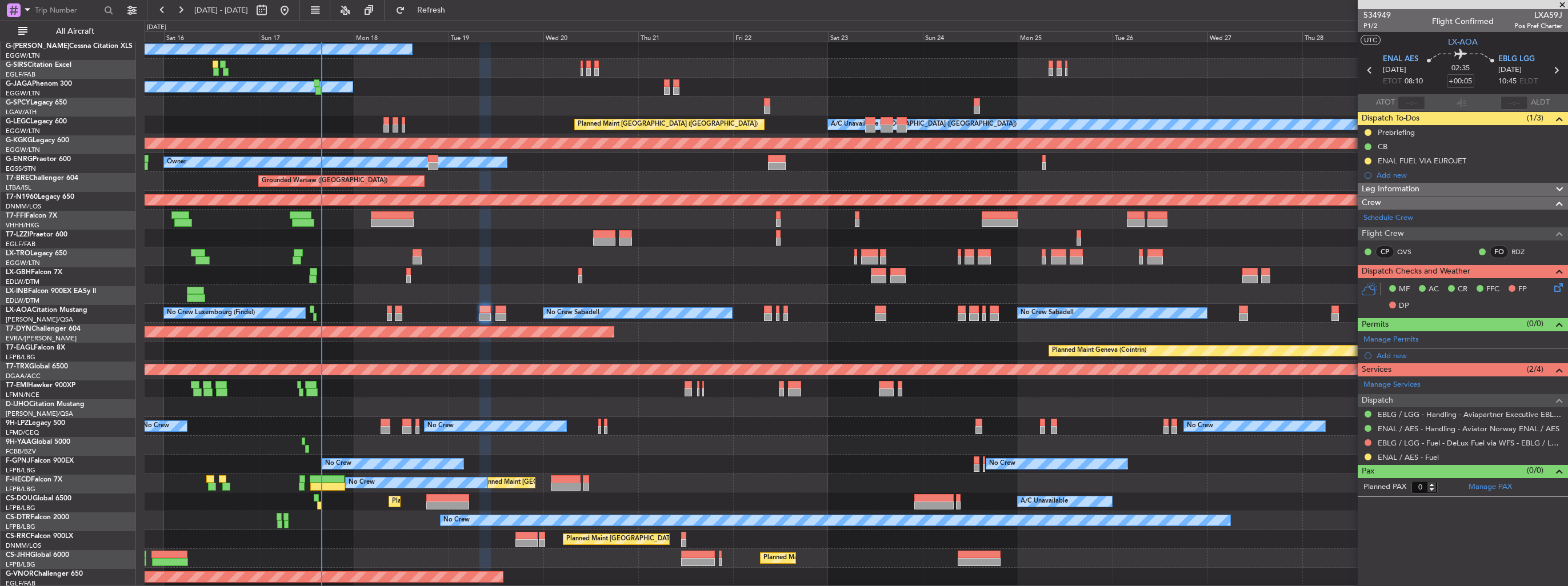
scroll to position [96, 0]
click at [496, 381] on div "Planned Maint [PERSON_NAME]" at bounding box center [856, 388] width 1423 height 19
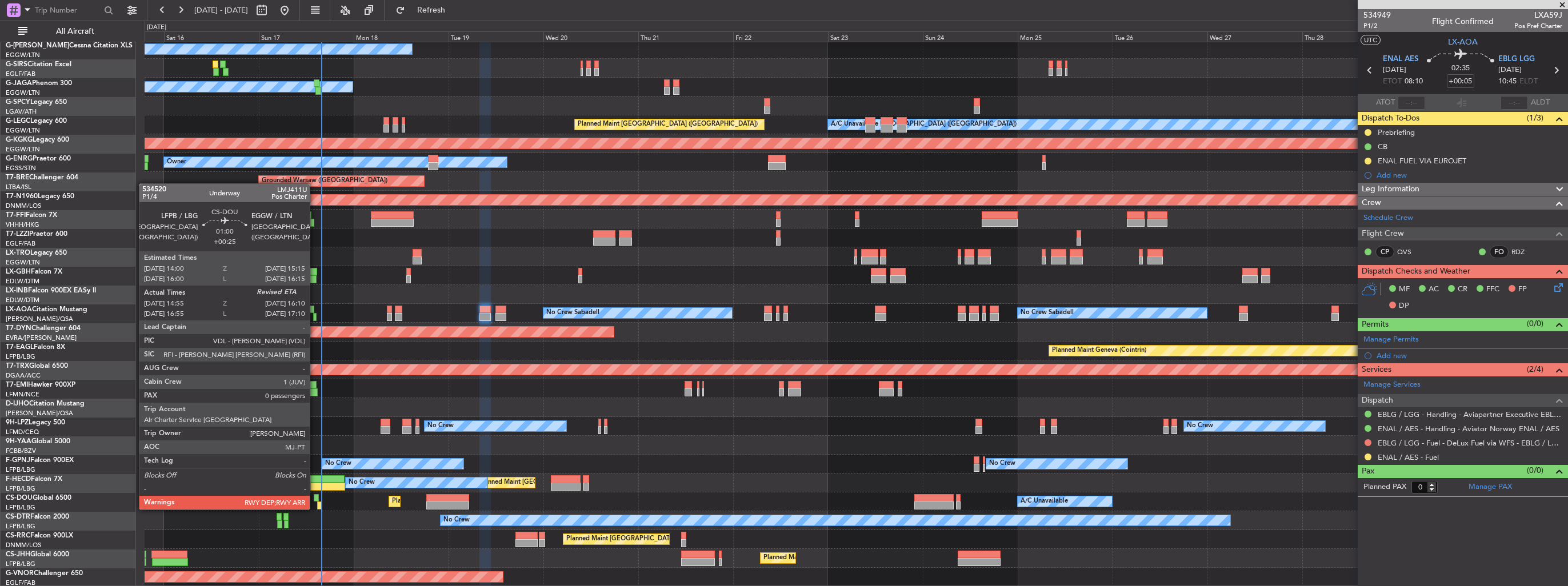
click at [315, 498] on div at bounding box center [316, 498] width 5 height 8
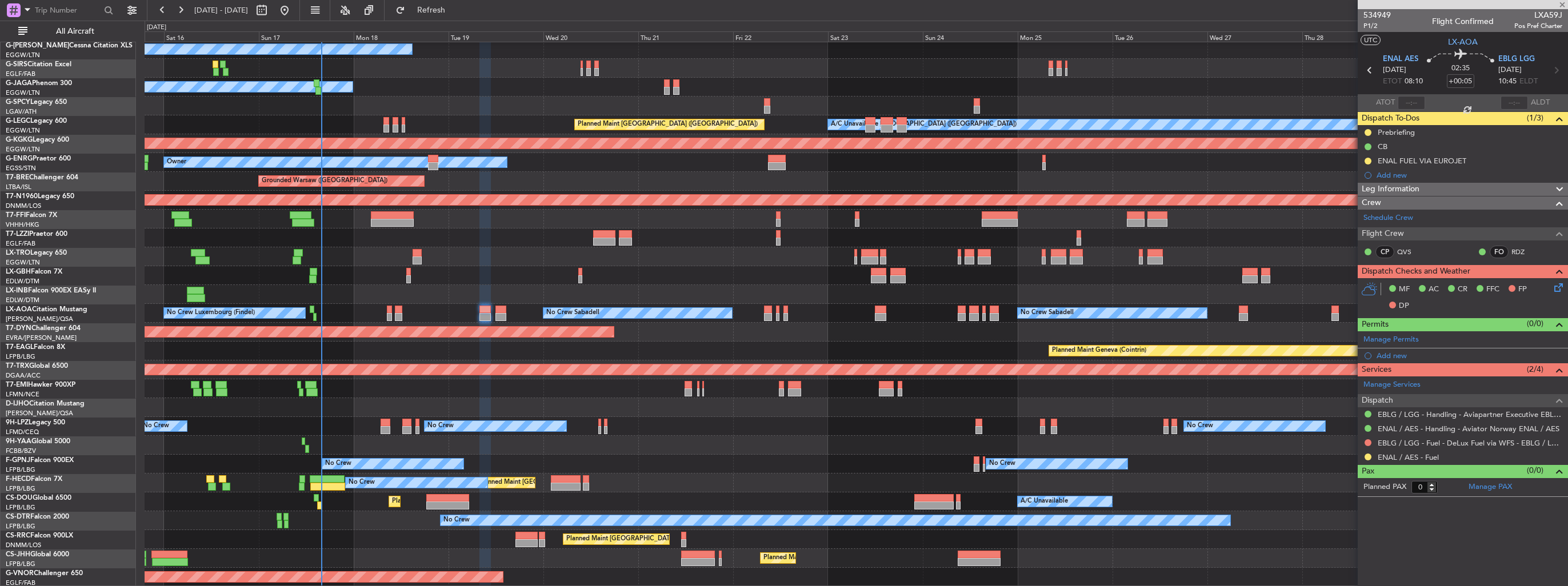
type input "+00:25"
type input "15:05"
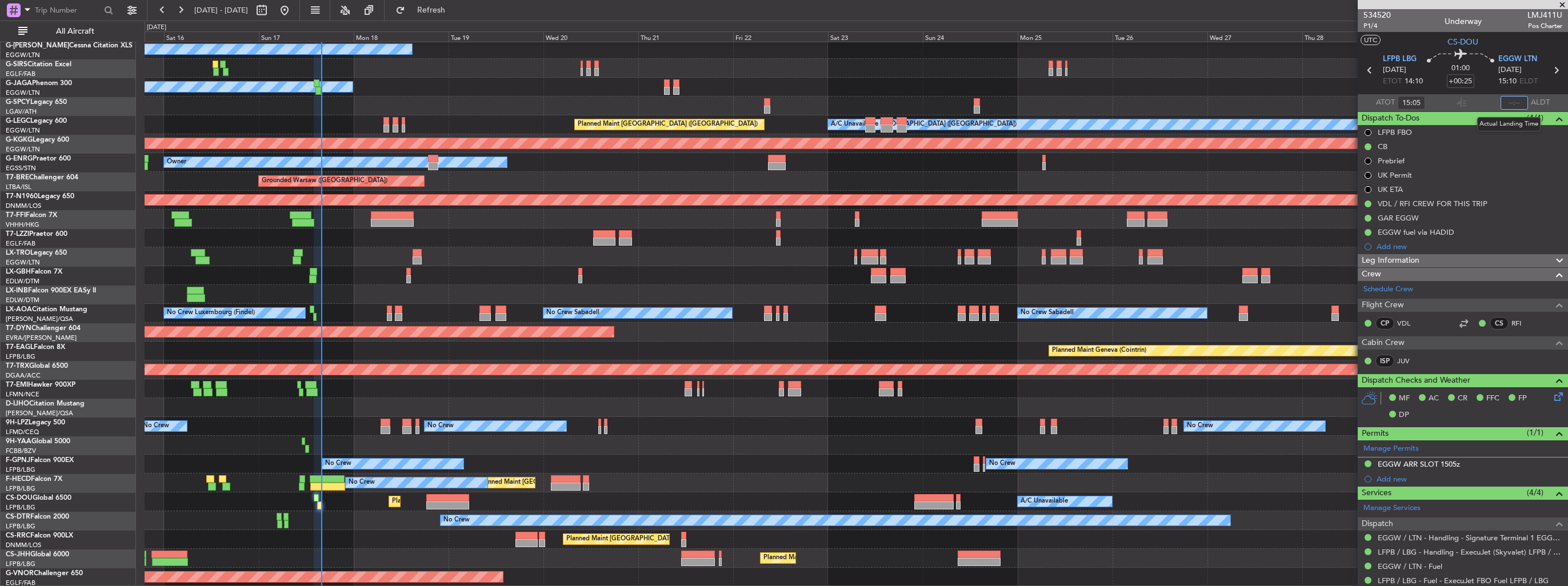
click at [1515, 101] on input "text" at bounding box center [1515, 103] width 28 height 14
type input "15:52"
